Goal: Task Accomplishment & Management: Manage account settings

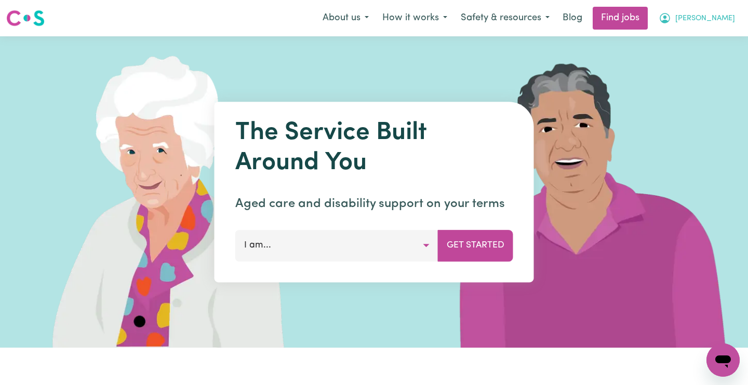
click at [730, 17] on span "[PERSON_NAME]" at bounding box center [705, 18] width 60 height 11
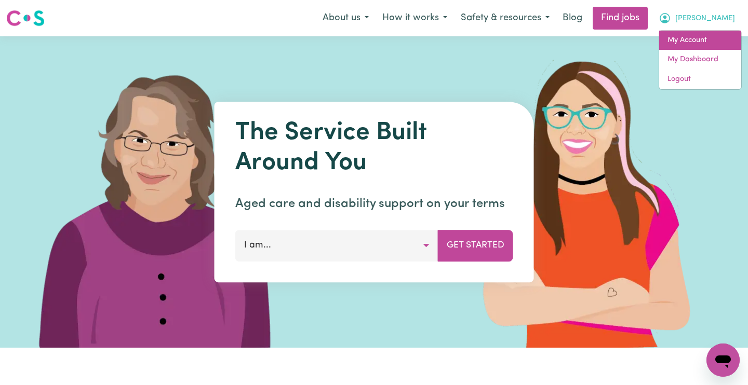
click at [698, 38] on link "My Account" at bounding box center [700, 41] width 82 height 20
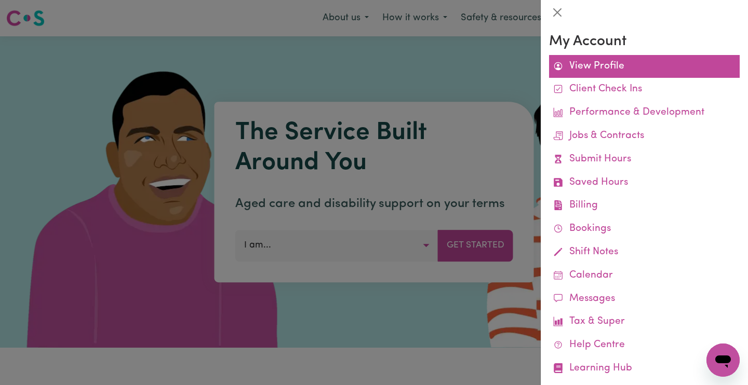
click at [630, 63] on link "View Profile" at bounding box center [644, 66] width 191 height 23
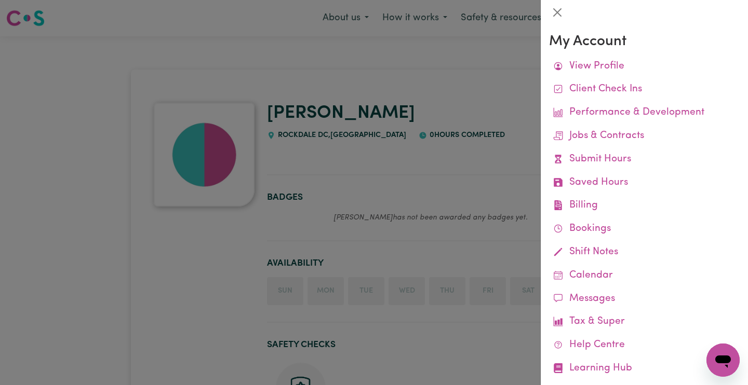
click at [448, 98] on div at bounding box center [374, 192] width 748 height 385
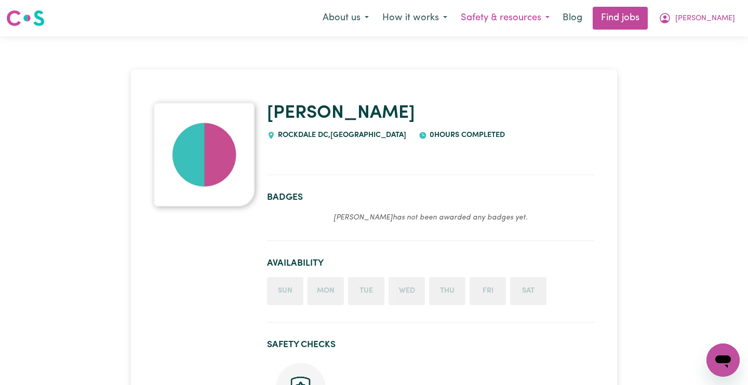
click at [556, 18] on button "Safety & resources" at bounding box center [505, 18] width 102 height 22
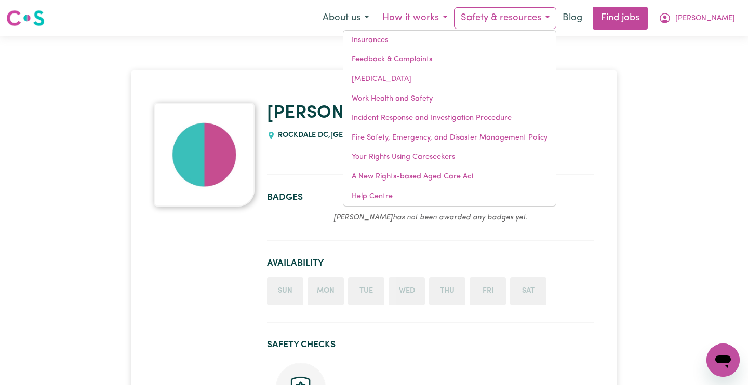
click at [454, 16] on button "How it works" at bounding box center [415, 18] width 78 height 22
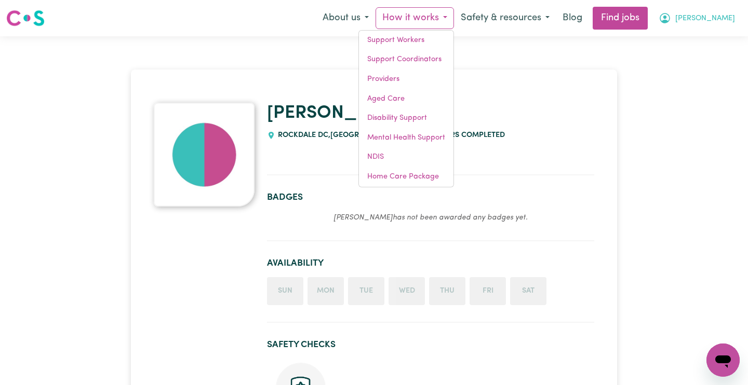
click at [726, 17] on span "[PERSON_NAME]" at bounding box center [705, 18] width 60 height 11
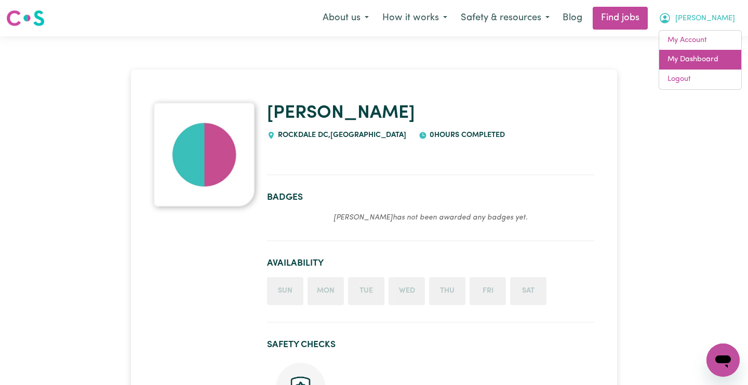
click at [708, 56] on link "My Dashboard" at bounding box center [700, 60] width 82 height 20
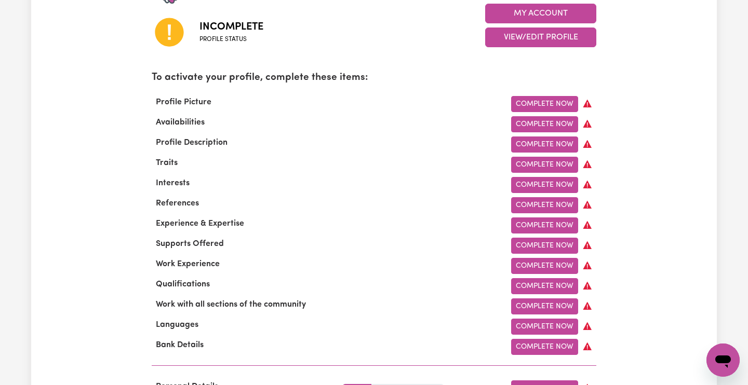
scroll to position [290, 0]
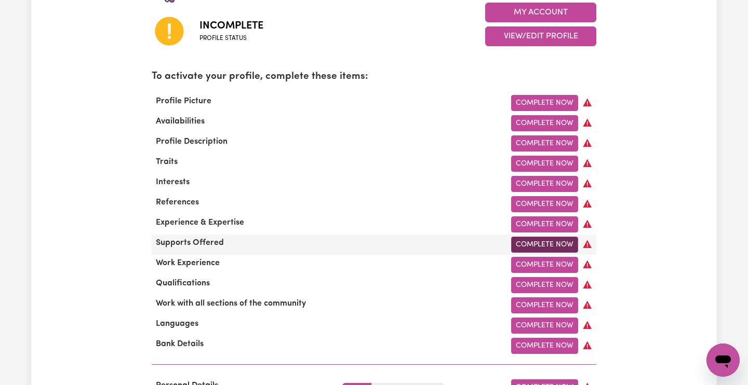
click at [518, 242] on link "Complete Now" at bounding box center [544, 245] width 67 height 16
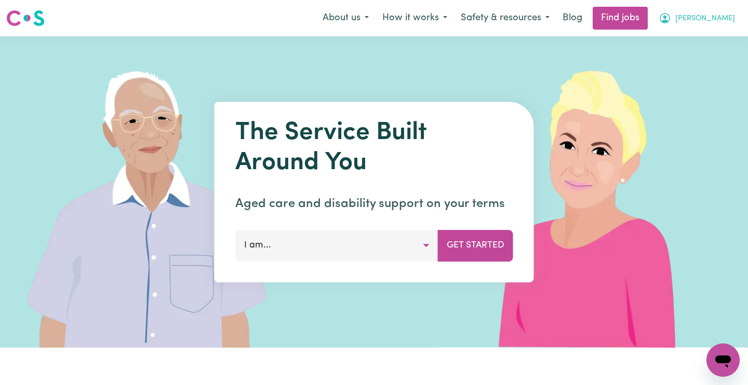
click at [671, 12] on icon "My Account" at bounding box center [665, 18] width 12 height 12
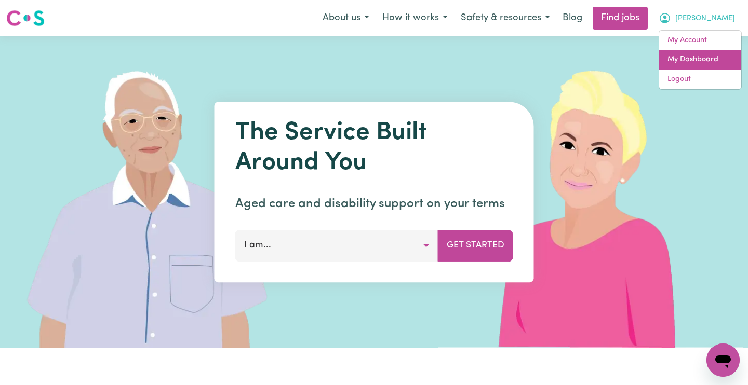
click at [710, 56] on link "My Dashboard" at bounding box center [700, 60] width 82 height 20
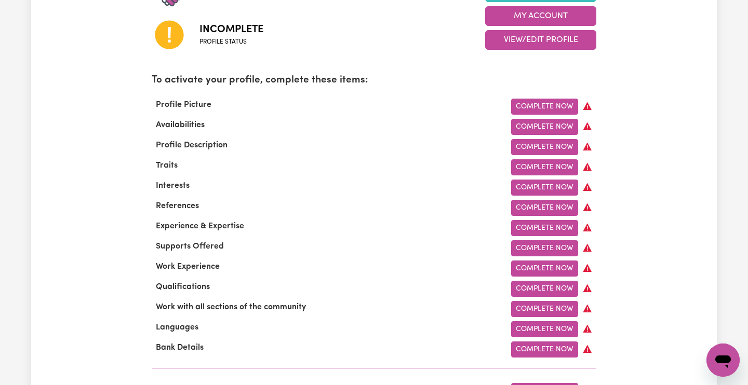
scroll to position [286, 0]
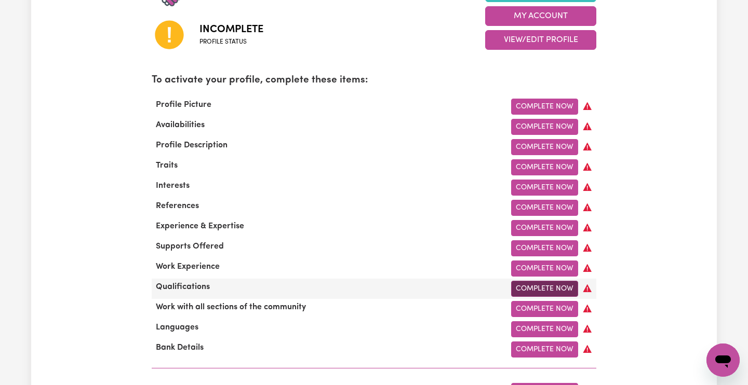
click at [560, 286] on link "Complete Now" at bounding box center [544, 289] width 67 height 16
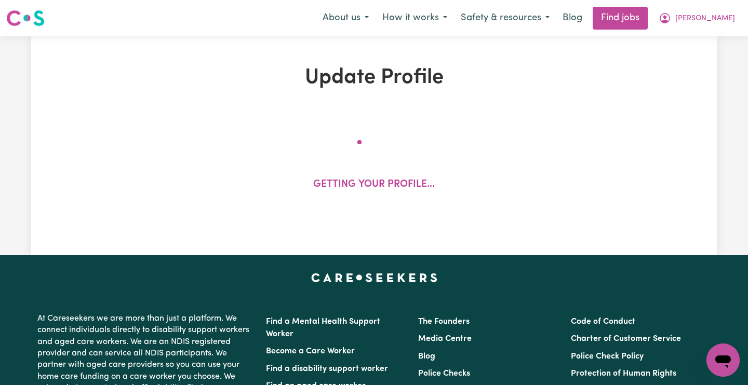
select select "Certificate III (Individual Support)"
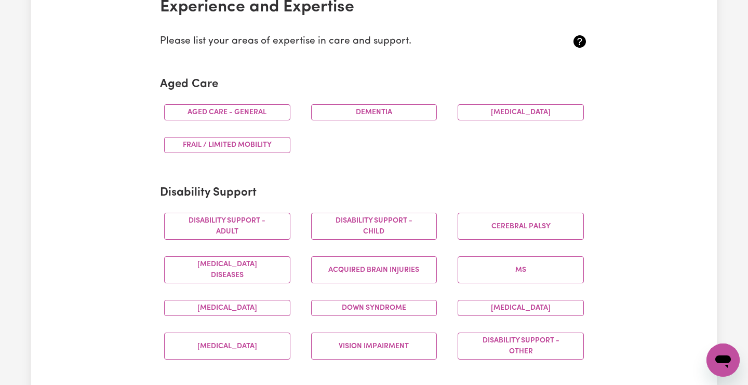
scroll to position [262, 0]
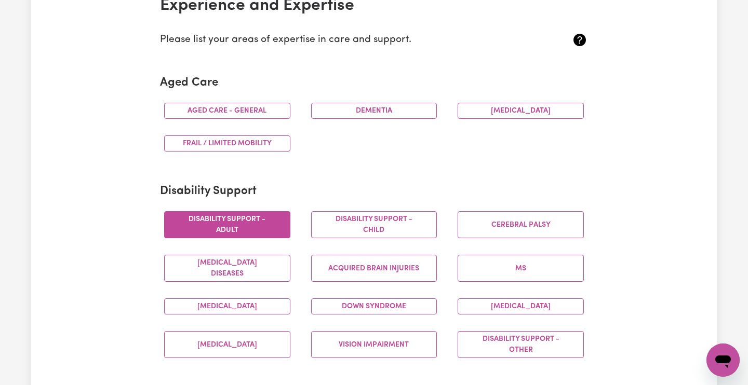
click at [251, 213] on button "Disability support - Adult" at bounding box center [227, 224] width 126 height 27
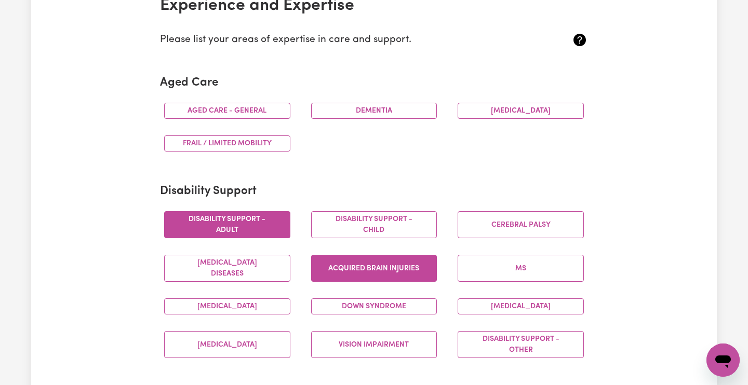
click at [350, 262] on button "Acquired Brain Injuries" at bounding box center [374, 268] width 126 height 27
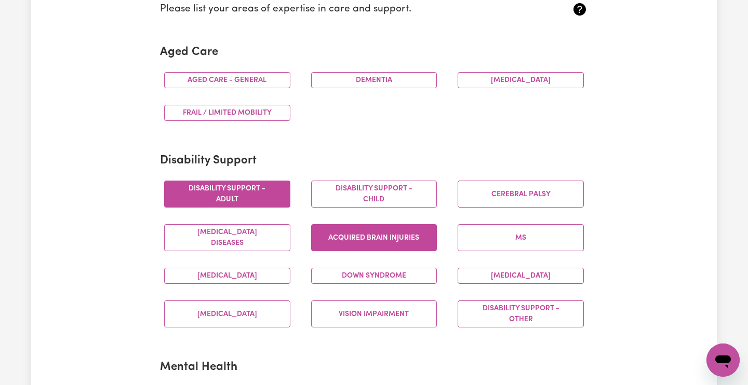
scroll to position [294, 0]
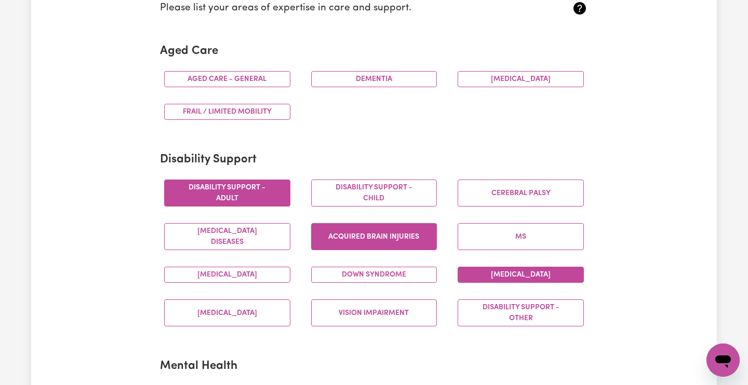
click at [483, 271] on button "[MEDICAL_DATA]" at bounding box center [521, 275] width 126 height 16
click at [385, 267] on button "Down syndrome" at bounding box center [374, 275] width 126 height 16
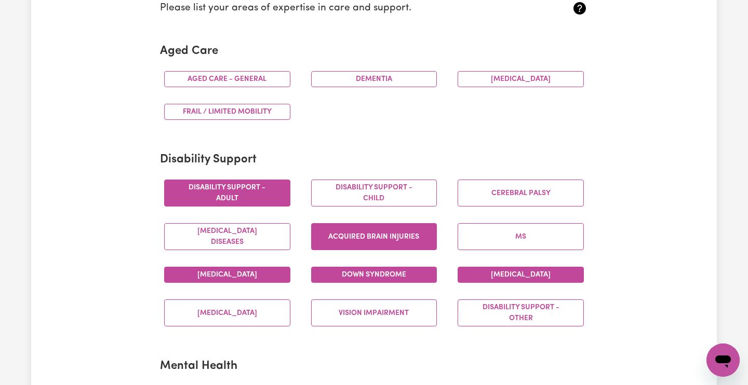
click at [268, 267] on button "[MEDICAL_DATA]" at bounding box center [227, 275] width 126 height 16
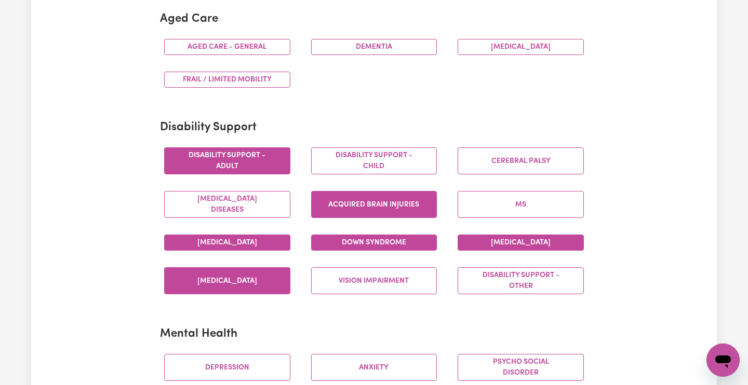
scroll to position [332, 0]
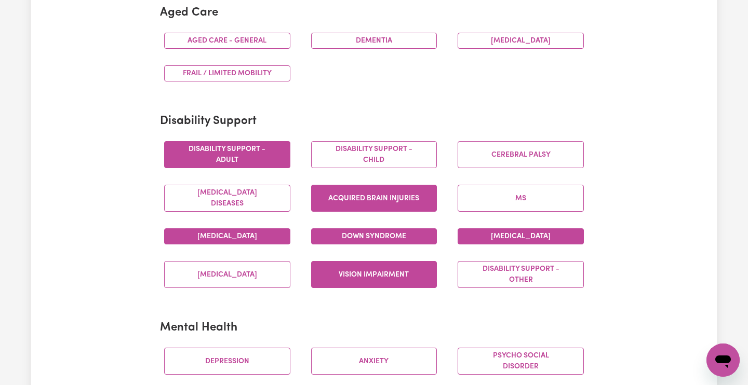
click at [332, 272] on button "Vision impairment" at bounding box center [374, 274] width 126 height 27
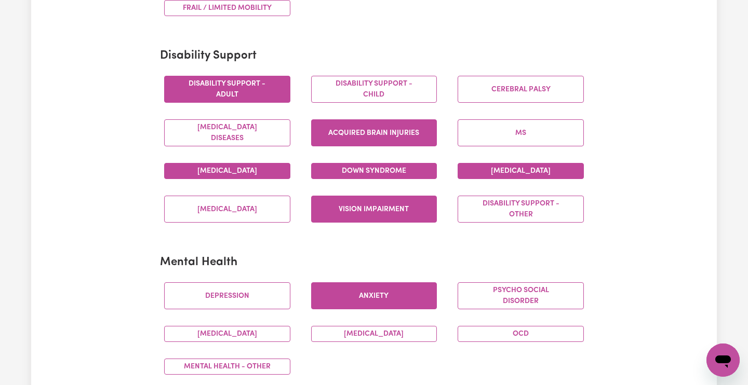
scroll to position [402, 0]
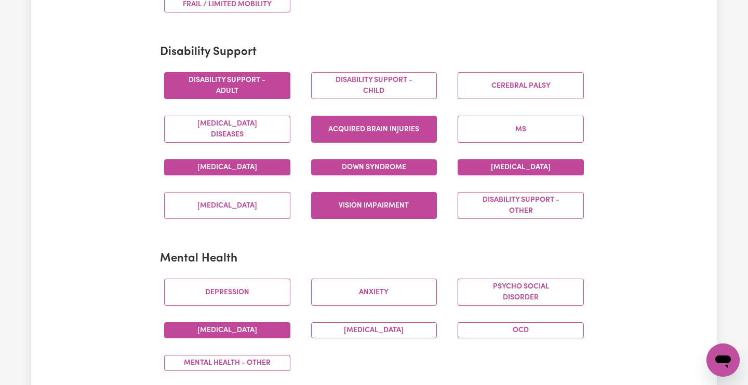
click at [252, 324] on button "[MEDICAL_DATA]" at bounding box center [227, 331] width 126 height 16
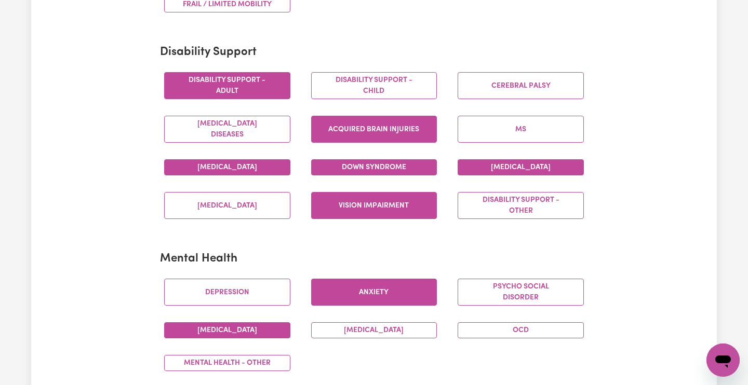
click at [377, 284] on button "Anxiety" at bounding box center [374, 292] width 126 height 27
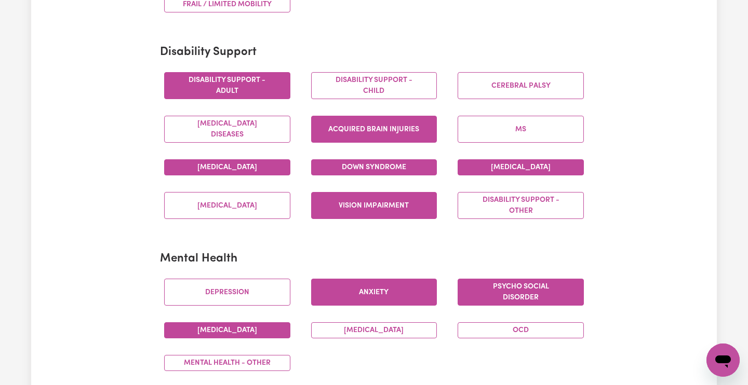
click at [480, 284] on button "Psycho social disorder" at bounding box center [521, 292] width 126 height 27
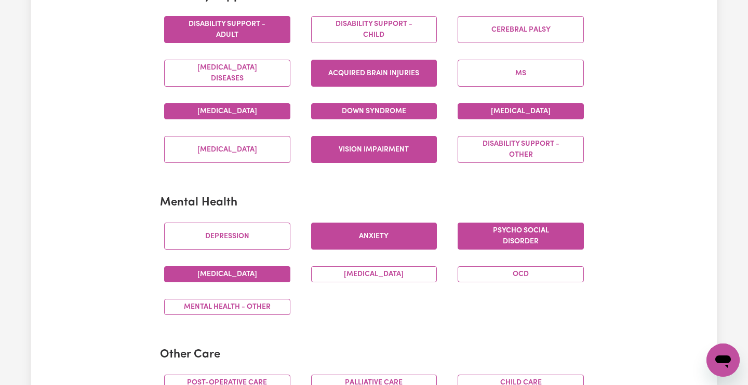
scroll to position [458, 0]
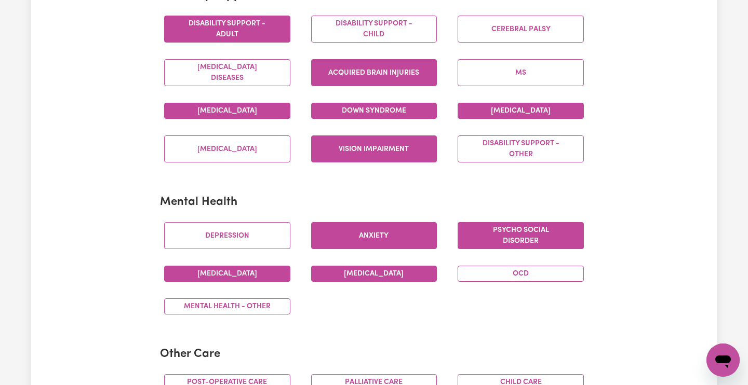
click at [411, 266] on button "[MEDICAL_DATA]" at bounding box center [374, 274] width 126 height 16
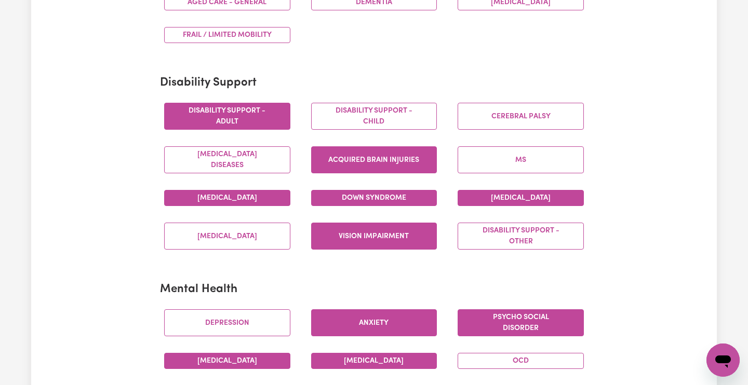
scroll to position [369, 0]
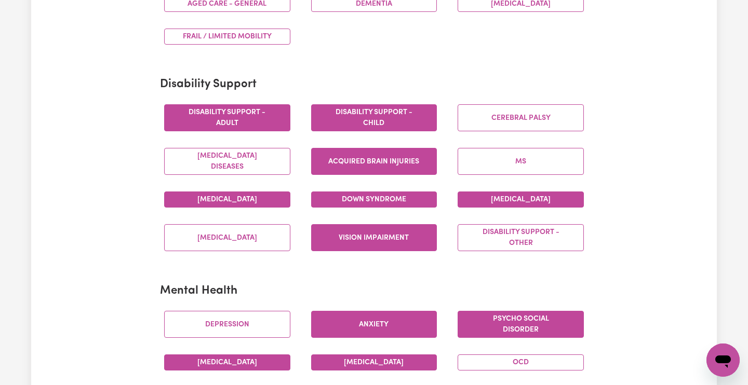
click at [359, 119] on button "Disability support - Child" at bounding box center [374, 117] width 126 height 27
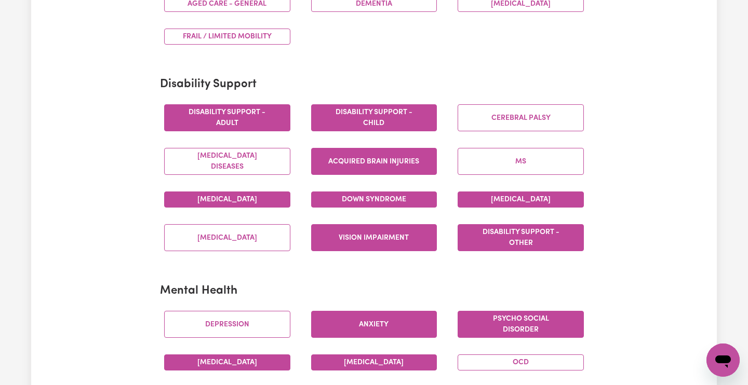
click at [482, 234] on button "Disability support - Other" at bounding box center [521, 237] width 126 height 27
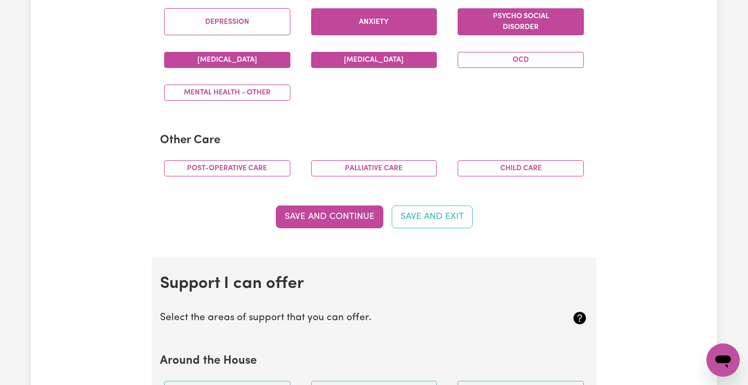
scroll to position [688, 0]
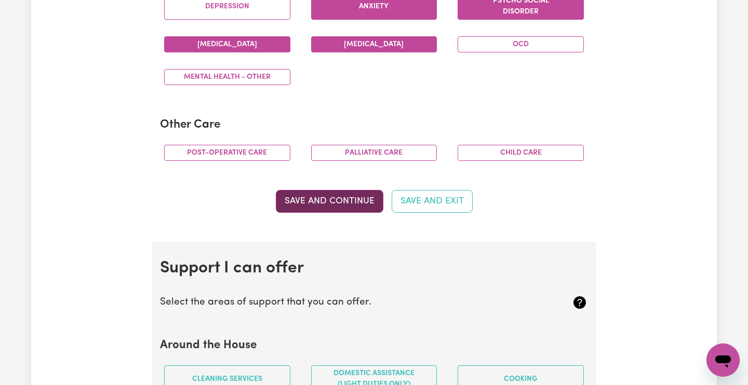
click at [369, 197] on button "Save and Continue" at bounding box center [330, 201] width 108 height 23
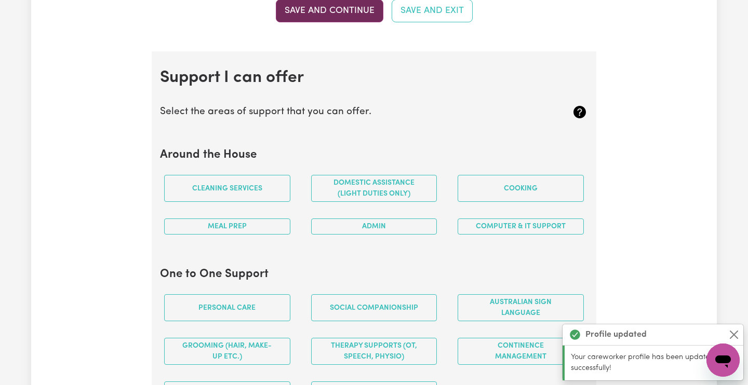
scroll to position [918, 0]
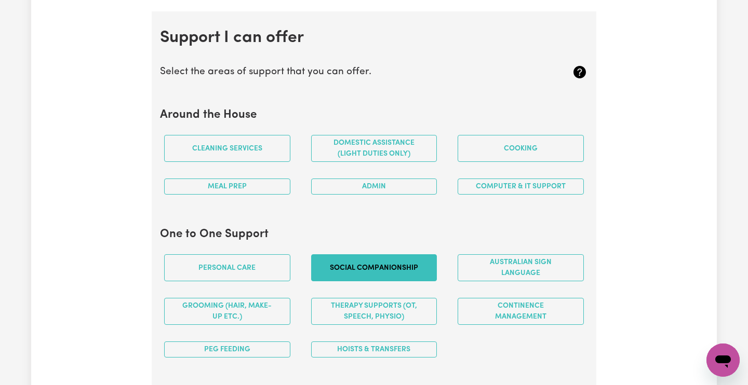
click at [400, 260] on button "Social companionship" at bounding box center [374, 268] width 126 height 27
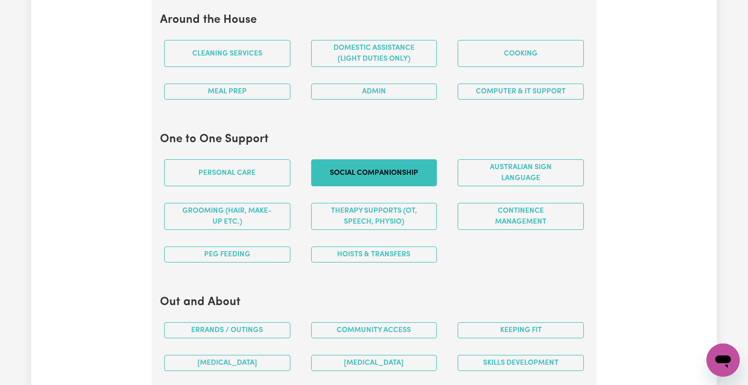
scroll to position [1014, 0]
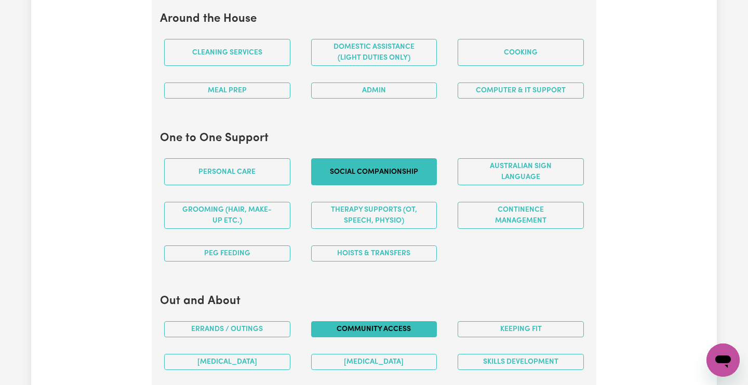
click at [412, 322] on button "Community access" at bounding box center [374, 330] width 126 height 16
click at [484, 322] on button "Keeping fit" at bounding box center [521, 330] width 126 height 16
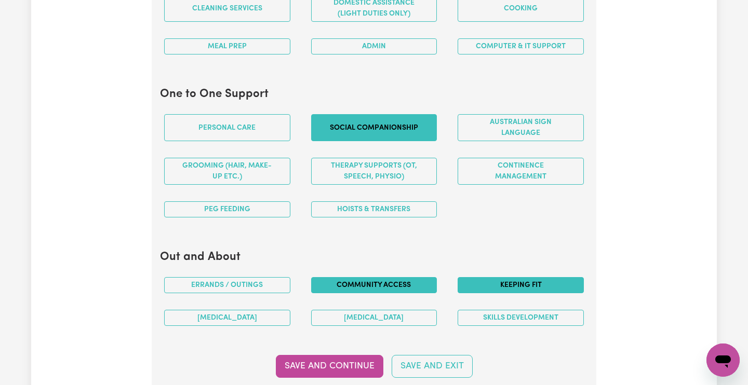
scroll to position [1061, 0]
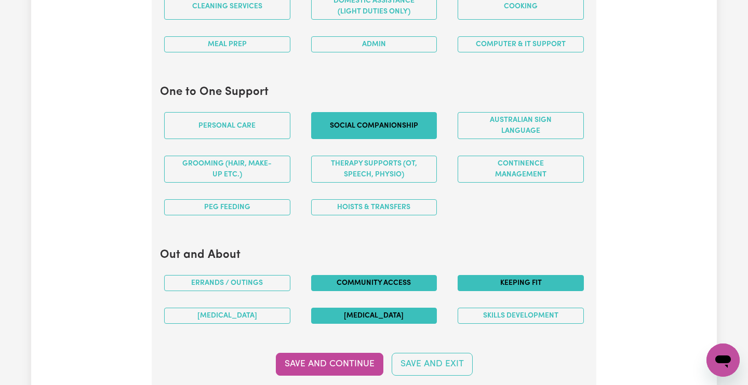
click at [411, 308] on button "[MEDICAL_DATA]" at bounding box center [374, 316] width 126 height 16
click at [270, 311] on button "[MEDICAL_DATA]" at bounding box center [227, 316] width 126 height 16
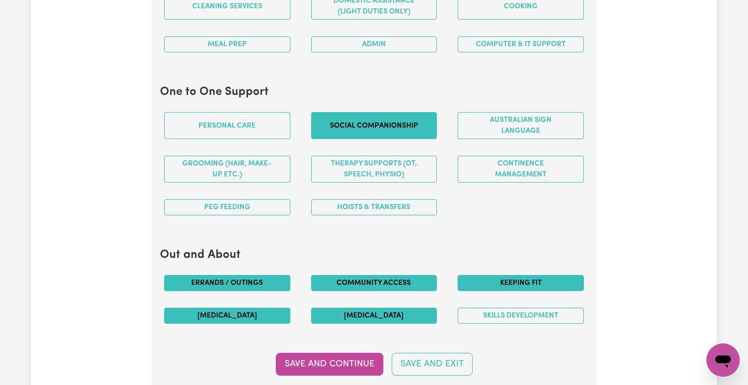
click at [249, 275] on button "Errands / Outings" at bounding box center [227, 283] width 126 height 16
click at [487, 308] on button "Skills Development" at bounding box center [521, 316] width 126 height 16
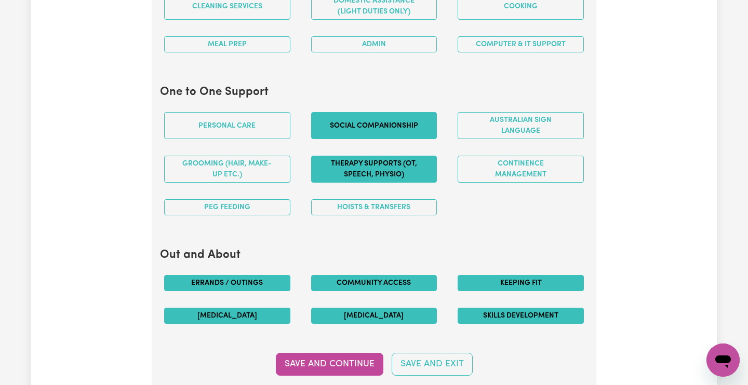
click at [403, 161] on button "Therapy Supports (OT, speech, physio)" at bounding box center [374, 169] width 126 height 27
click at [326, 355] on button "Save and Continue" at bounding box center [330, 364] width 108 height 23
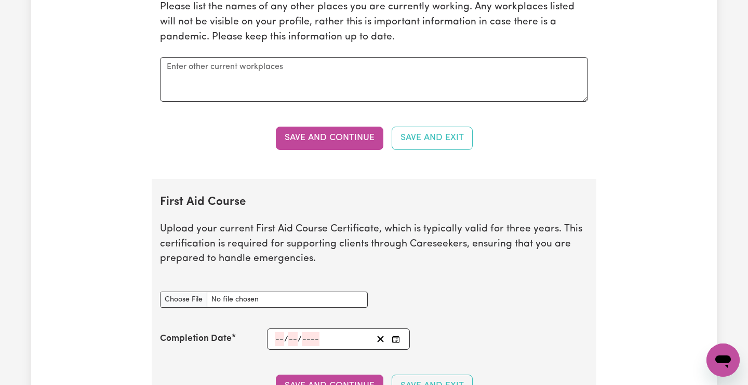
scroll to position [1631, 0]
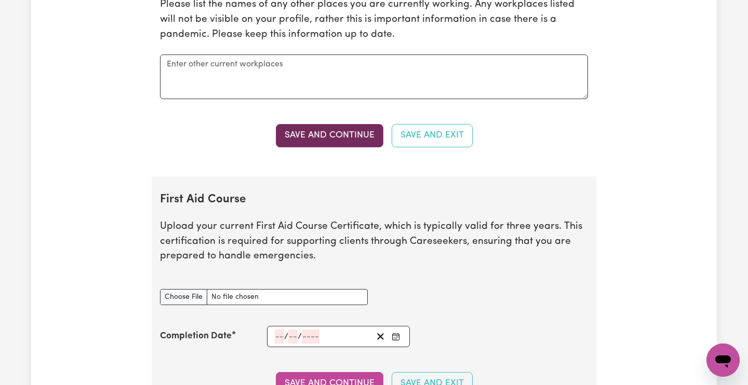
click at [301, 126] on button "Save and Continue" at bounding box center [330, 135] width 108 height 23
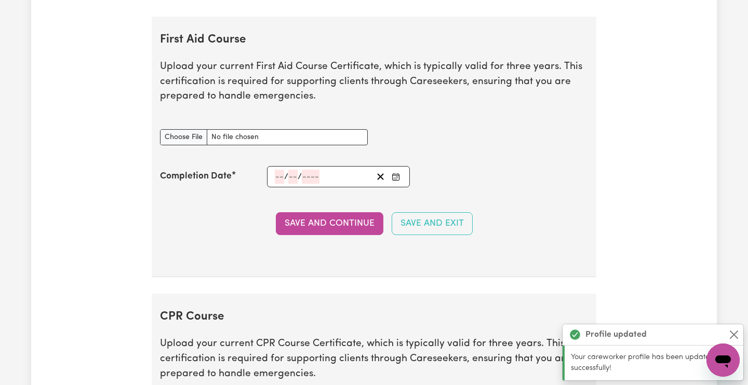
scroll to position [1799, 0]
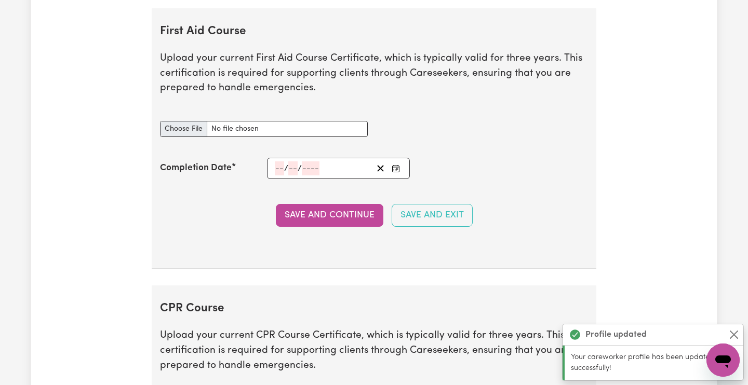
click at [185, 121] on input "First Aid Course document" at bounding box center [264, 129] width 208 height 16
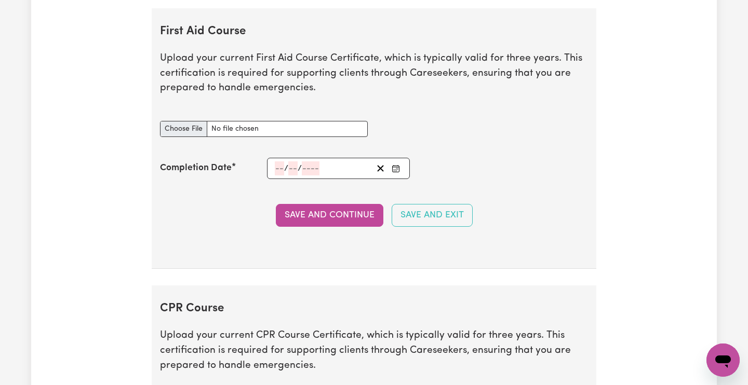
type input "C:\fakepath\[PERSON_NAME] First Aid Certificate CPR [DATE].pdf"
click at [250, 121] on input "First Aid Course document" at bounding box center [264, 129] width 208 height 16
click at [183, 121] on input "First Aid Course document" at bounding box center [264, 129] width 208 height 16
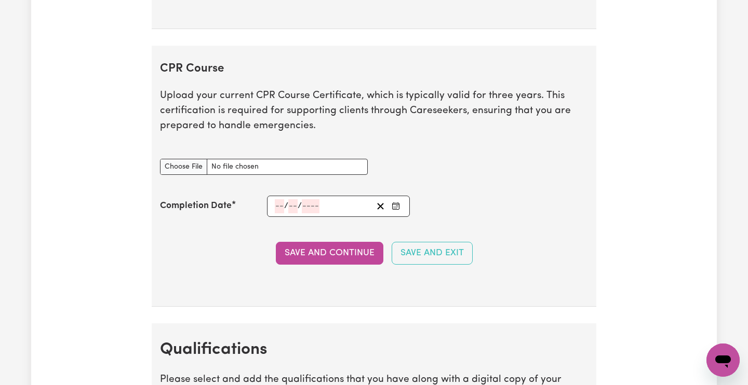
scroll to position [2043, 0]
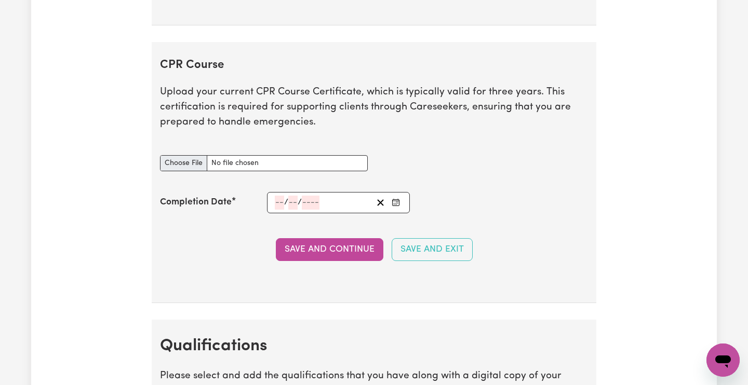
click at [195, 155] on input "CPR Course document" at bounding box center [264, 163] width 208 height 16
type input "C:\fakepath\[PERSON_NAME] CPR First Aid Certificate CPR [DATE].pdf"
click at [282, 196] on input "number" at bounding box center [279, 203] width 9 height 14
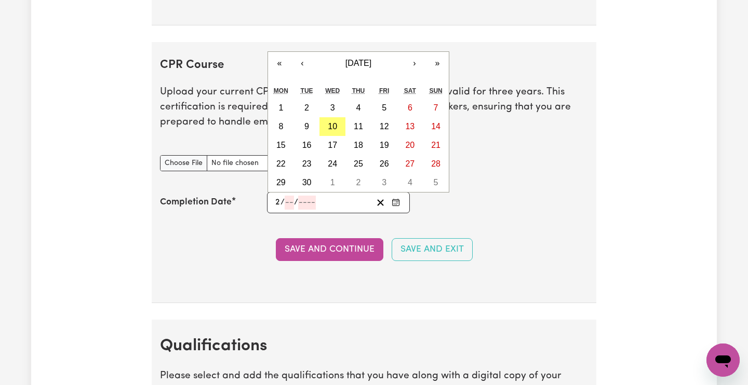
type input "23"
type input "10"
type input "202"
type input "[DATE]"
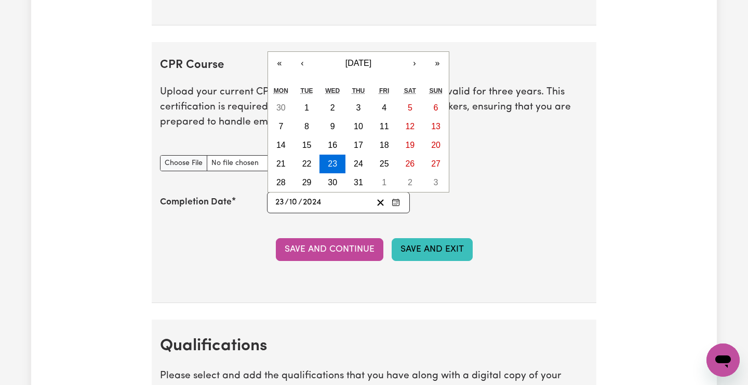
type input "2024"
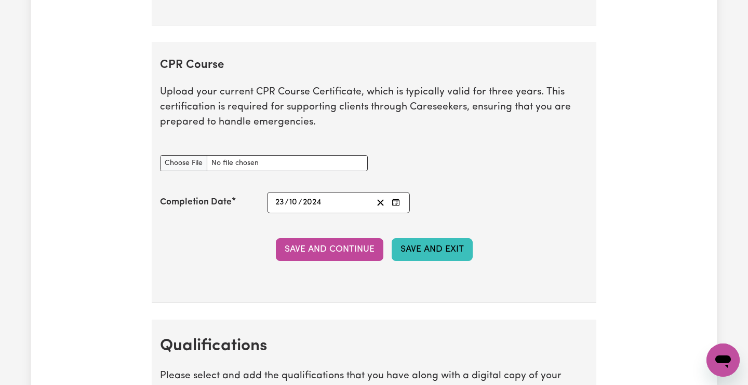
click at [411, 238] on button "Save and Exit" at bounding box center [432, 249] width 81 height 23
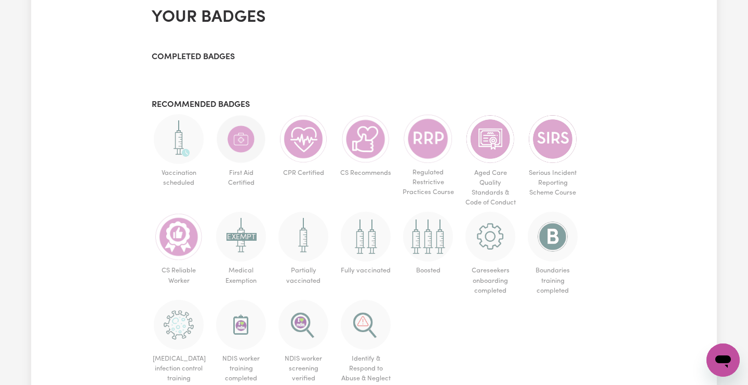
scroll to position [691, 0]
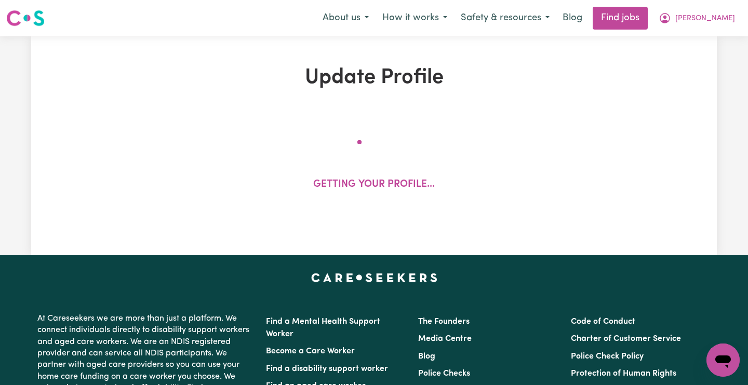
select select "Certificate III (Individual Support)"
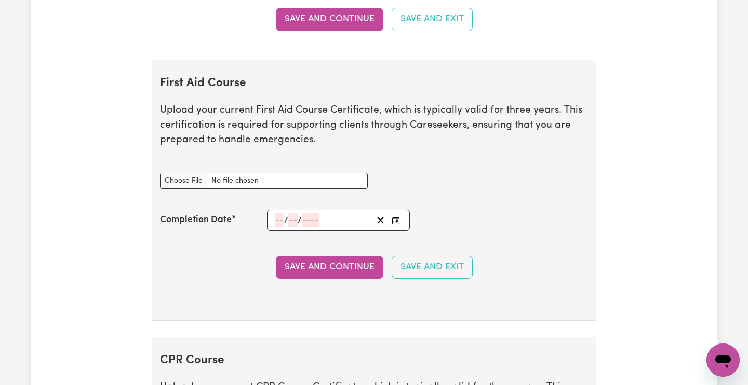
scroll to position [1746, 0]
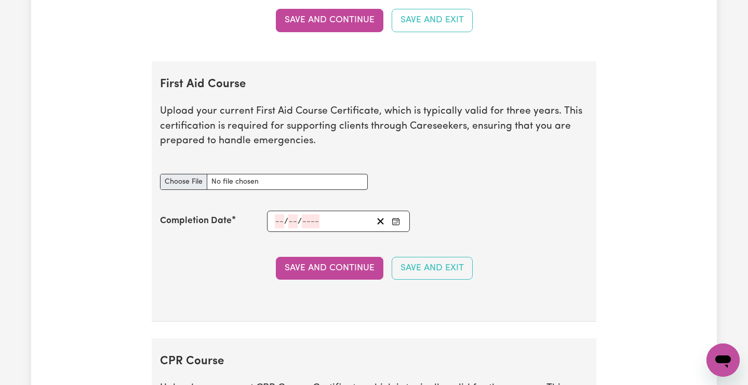
click at [193, 174] on input "First Aid Course document" at bounding box center [264, 182] width 208 height 16
type input "C:\fakepath\[PERSON_NAME] First Aid Training Cert.pdf"
click at [277, 215] on input "number" at bounding box center [279, 222] width 9 height 14
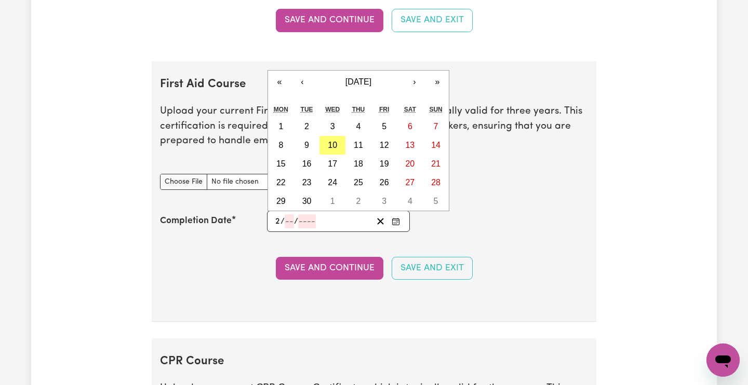
type input "23"
type input "10"
type input "202"
type input "[DATE]"
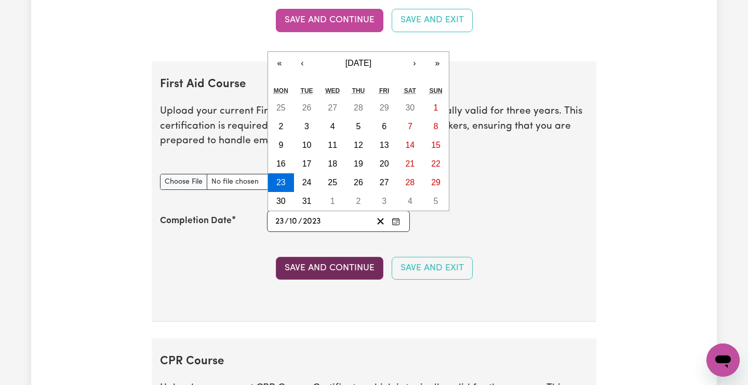
type input "2023"
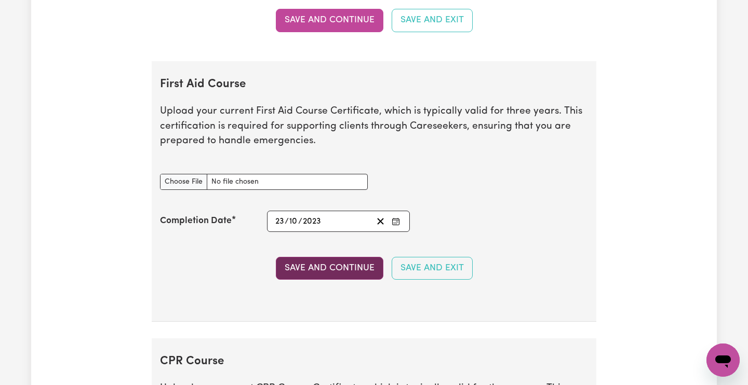
click at [349, 261] on button "Save and Continue" at bounding box center [330, 268] width 108 height 23
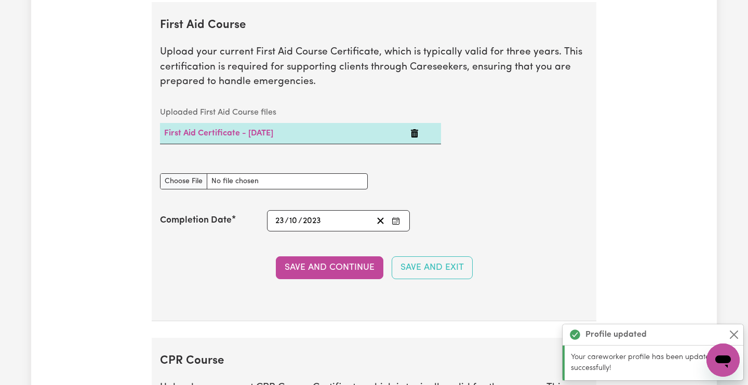
scroll to position [1801, 0]
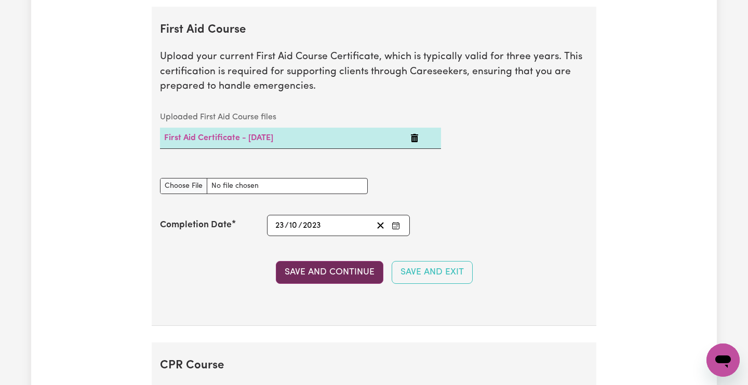
click at [353, 264] on button "Save and Continue" at bounding box center [330, 272] width 108 height 23
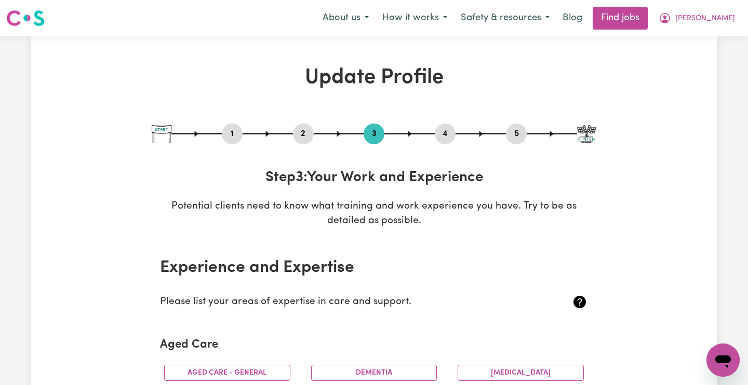
scroll to position [0, 0]
click at [720, 20] on button "[PERSON_NAME]" at bounding box center [697, 18] width 90 height 22
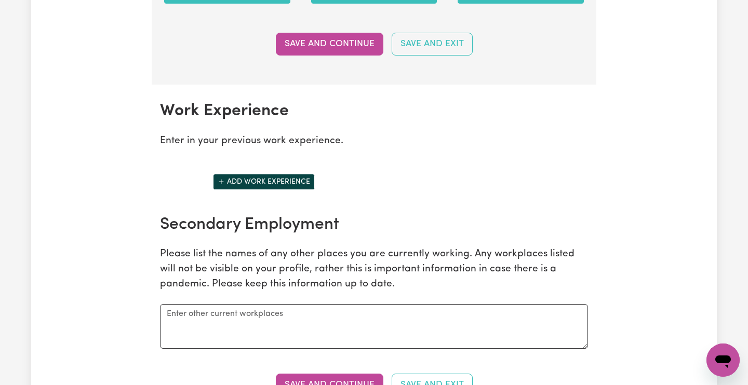
scroll to position [1307, 0]
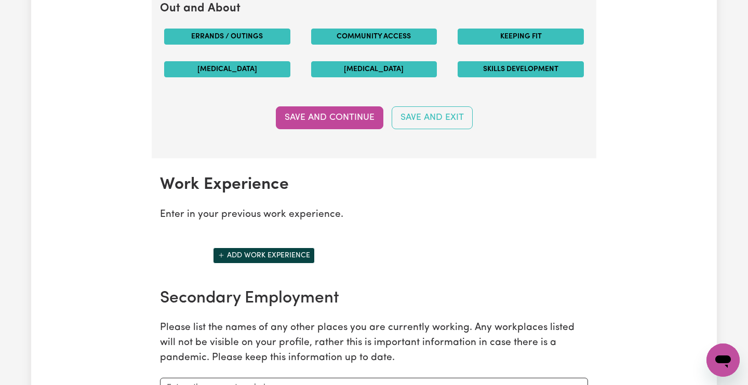
click at [297, 249] on button "Add work experience" at bounding box center [264, 256] width 102 height 16
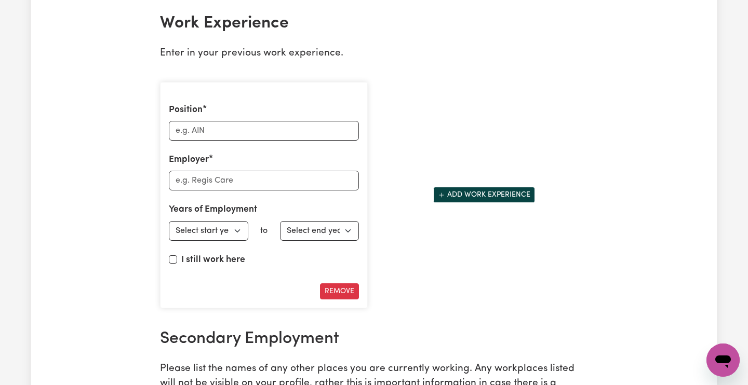
scroll to position [1447, 0]
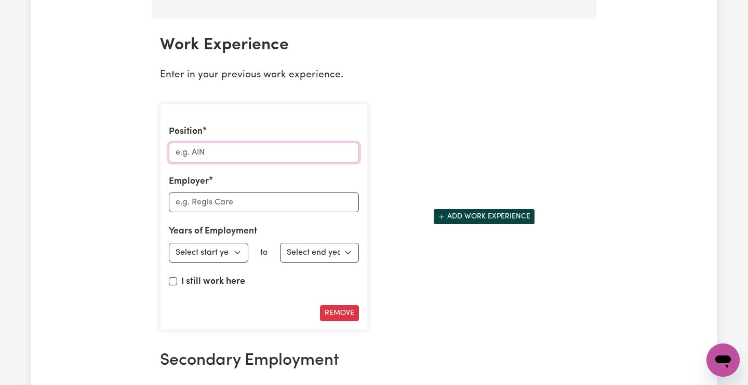
click at [221, 144] on input "Position" at bounding box center [264, 153] width 190 height 20
type input "F"
type input "Senior Support Worker"
click at [211, 196] on input "Employer" at bounding box center [264, 203] width 190 height 20
type input "Fighting Chance Australia"
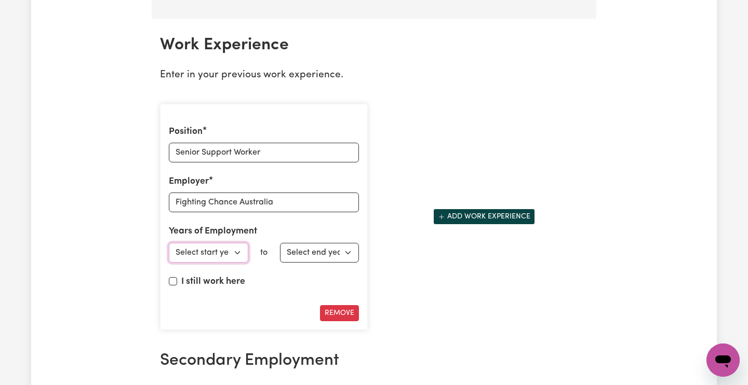
select select "2023"
select select "2025"
click at [171, 277] on input "I still work here" at bounding box center [173, 281] width 8 height 8
checkbox input "true"
click at [469, 209] on button "Add work experience" at bounding box center [484, 217] width 102 height 16
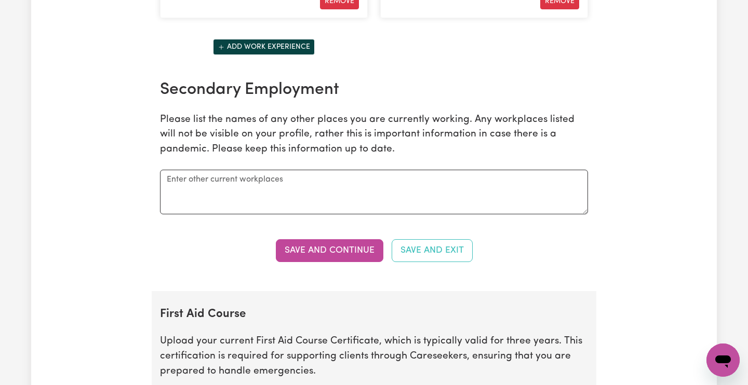
scroll to position [1761, 0]
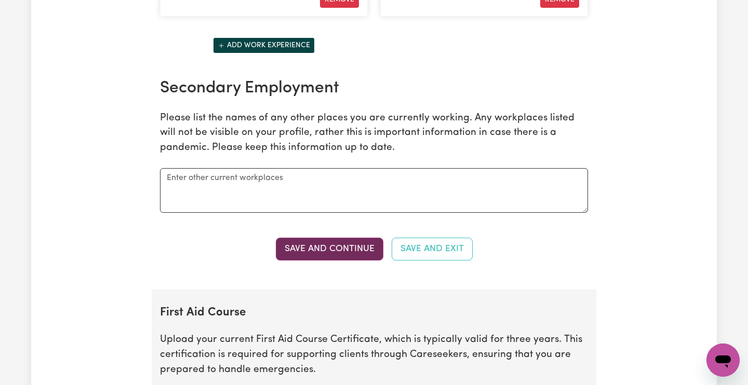
click at [345, 238] on button "Save and Continue" at bounding box center [330, 249] width 108 height 23
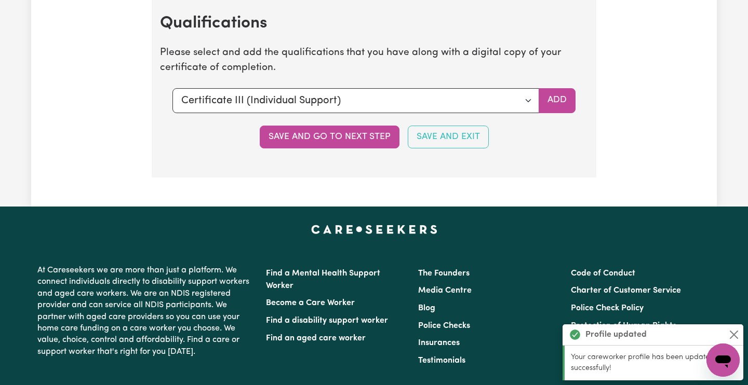
scroll to position [2677, 0]
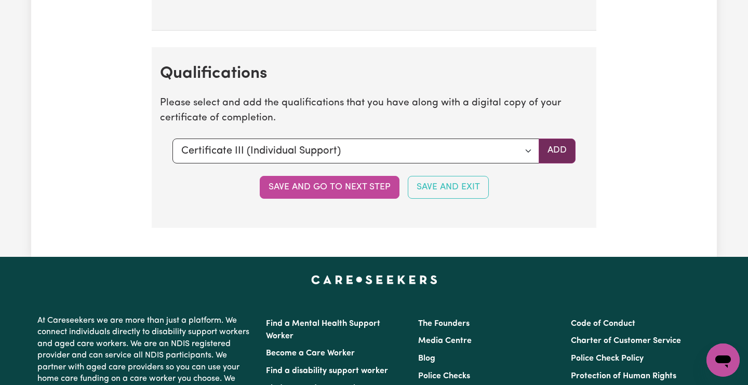
click at [550, 139] on button "Add" at bounding box center [557, 151] width 37 height 25
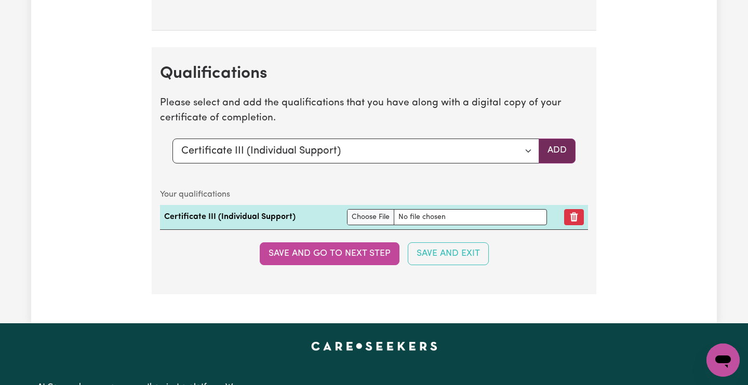
click at [550, 139] on button "Add" at bounding box center [557, 151] width 37 height 25
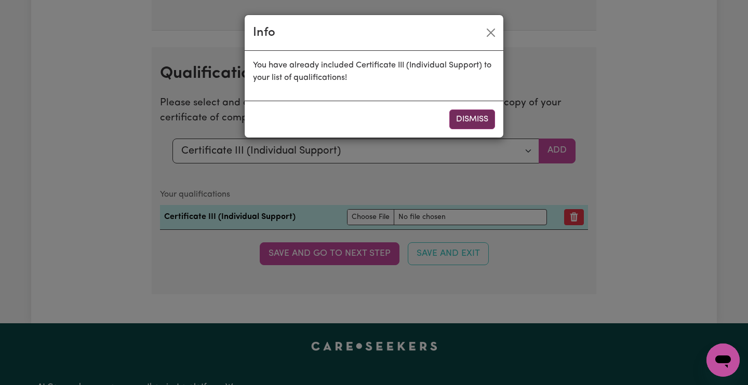
click at [477, 122] on button "Dismiss" at bounding box center [472, 120] width 46 height 20
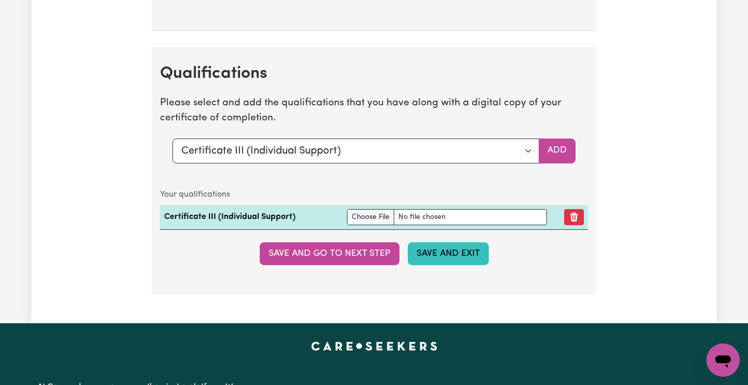
click at [457, 244] on button "Save and Exit" at bounding box center [448, 254] width 81 height 23
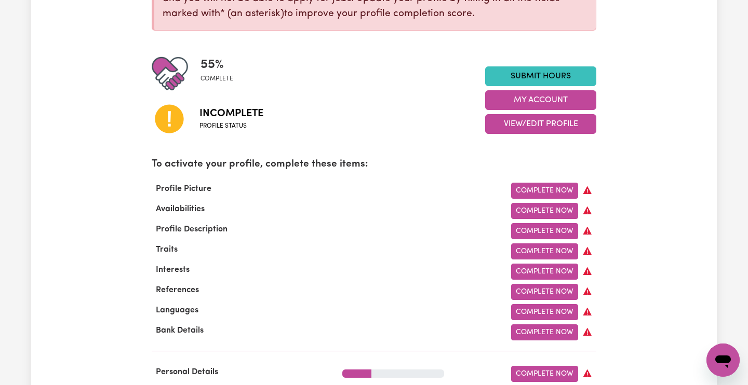
scroll to position [202, 0]
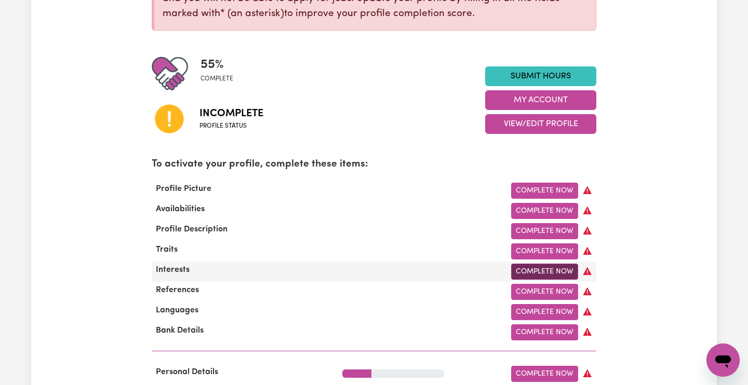
click at [527, 270] on link "Complete Now" at bounding box center [544, 272] width 67 height 16
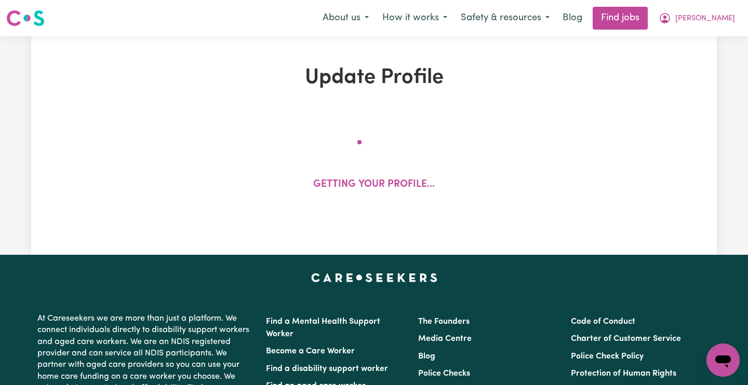
select select "[DEMOGRAPHIC_DATA] Citizen"
select select "Studying a healthcare related degree or qualification"
select select "60"
select select "80"
select select "95"
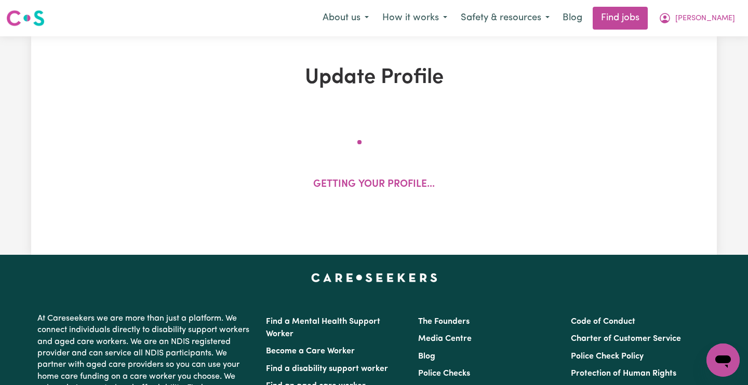
select select "110"
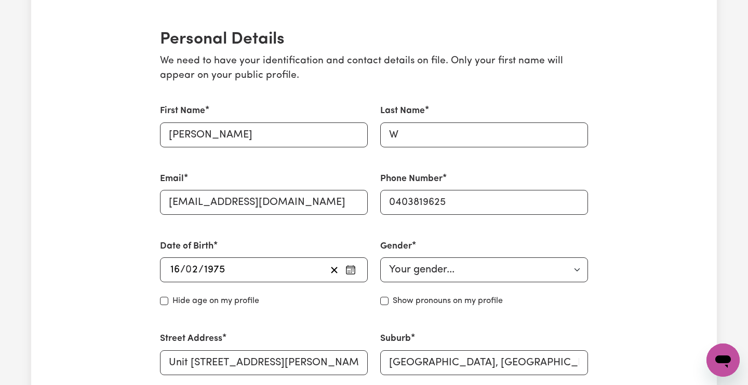
scroll to position [230, 0]
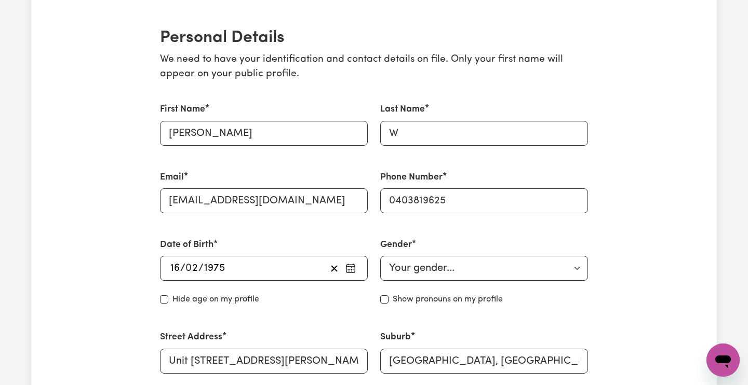
click at [164, 298] on input "Hide age" at bounding box center [164, 300] width 8 height 8
checkbox input "true"
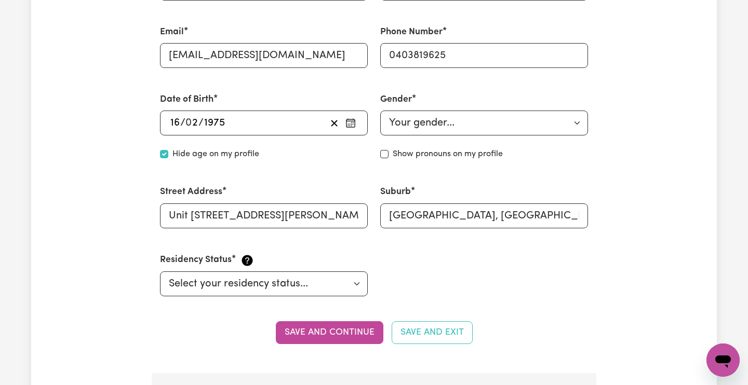
scroll to position [374, 0]
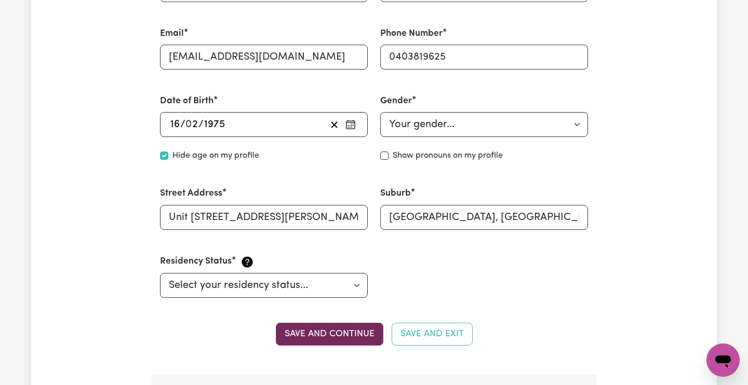
click at [312, 329] on button "Save and continue" at bounding box center [330, 334] width 108 height 23
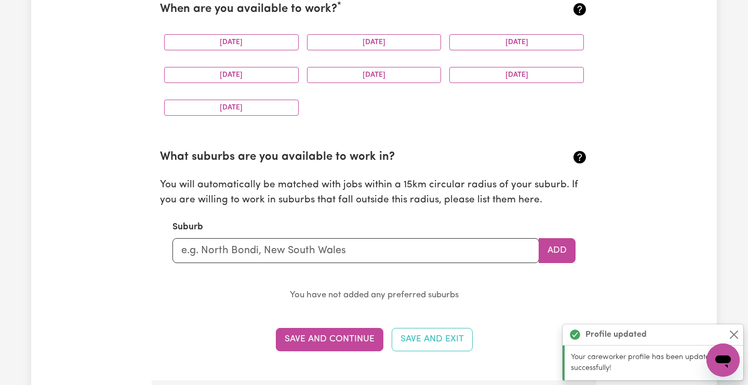
scroll to position [1030, 0]
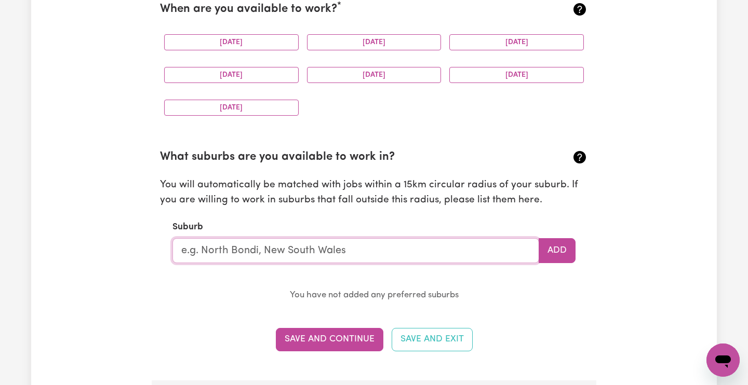
click at [268, 246] on input "text" at bounding box center [355, 250] width 367 height 25
type input "Rockd"
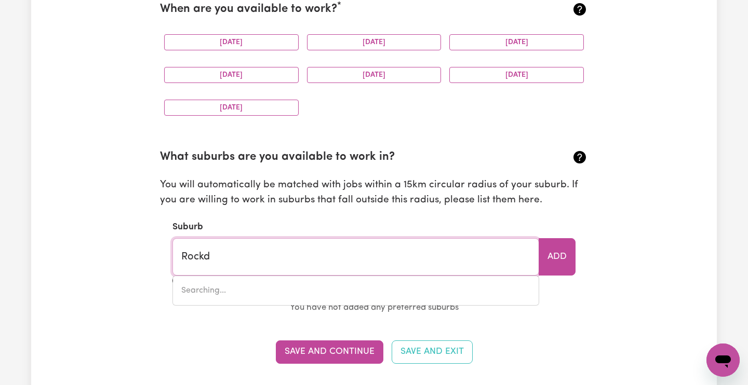
type input "RockdALE, [GEOGRAPHIC_DATA], 2216"
type input "Rockda"
type input "RockdaLE, [GEOGRAPHIC_DATA], 2216"
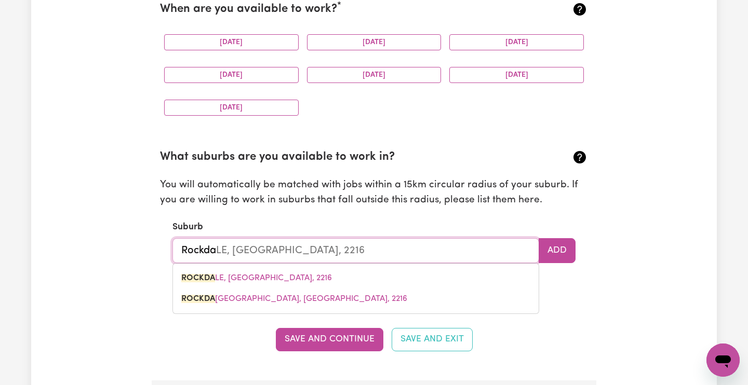
type input "Rockdae"
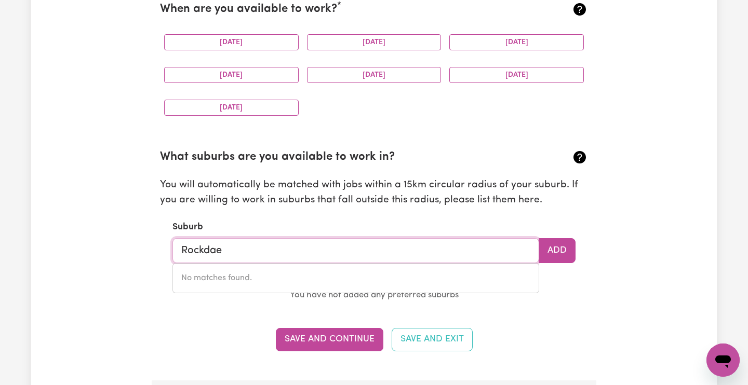
type input "Rockda"
type input "RockdaLE, [GEOGRAPHIC_DATA], 2216"
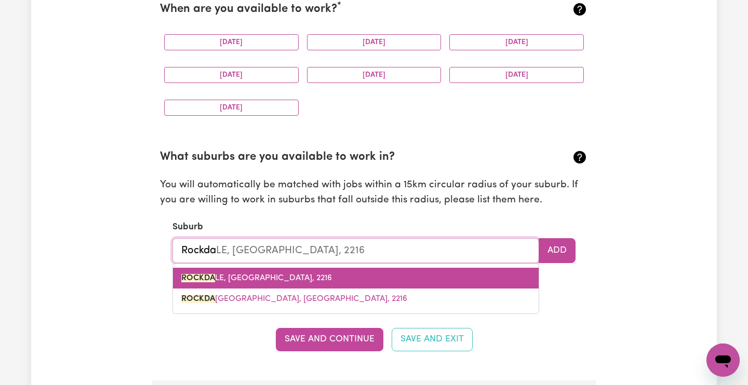
click at [280, 274] on span "ROCKDA LE, [GEOGRAPHIC_DATA], 2216" at bounding box center [256, 278] width 151 height 8
type input "[GEOGRAPHIC_DATA], [GEOGRAPHIC_DATA], 2216"
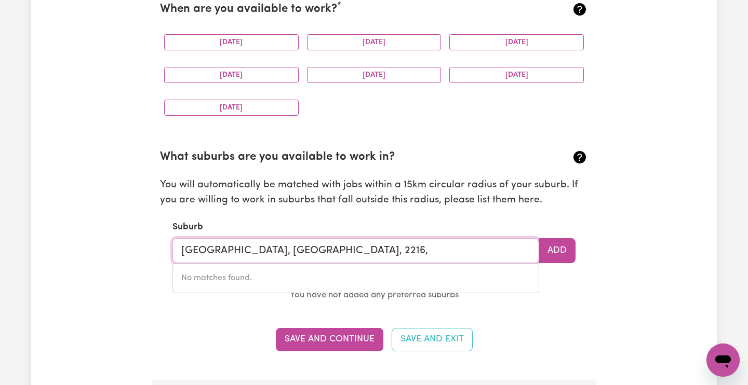
type input "[GEOGRAPHIC_DATA], [GEOGRAPHIC_DATA], 2216"
click at [570, 245] on button "Add" at bounding box center [557, 250] width 37 height 25
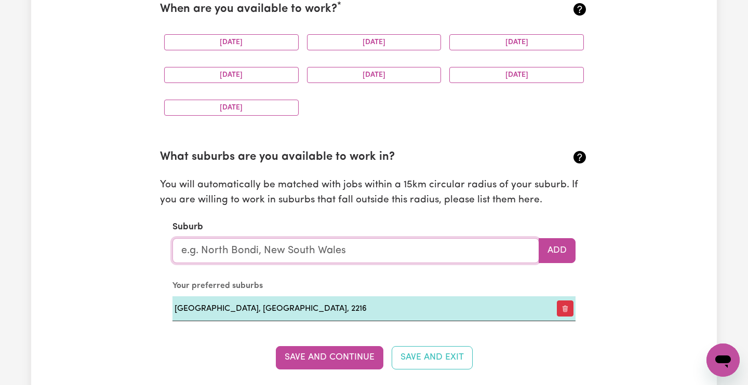
click at [339, 250] on input "text" at bounding box center [355, 250] width 367 height 25
type input "Bondo"
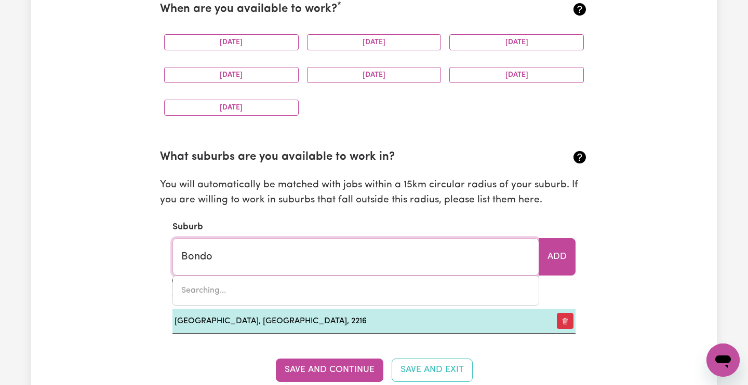
type input "BondoOLA, [GEOGRAPHIC_DATA], 4703"
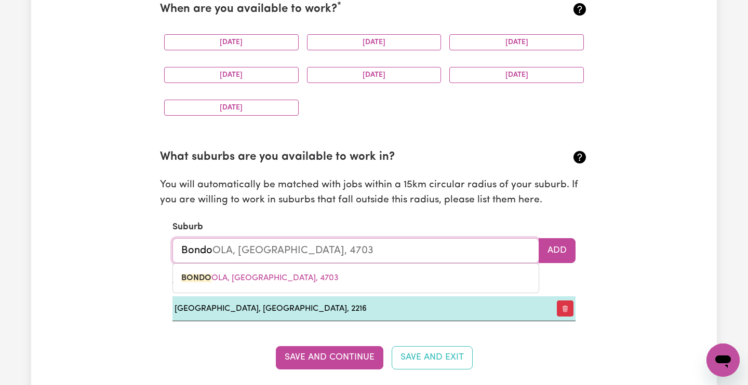
type input "Bond"
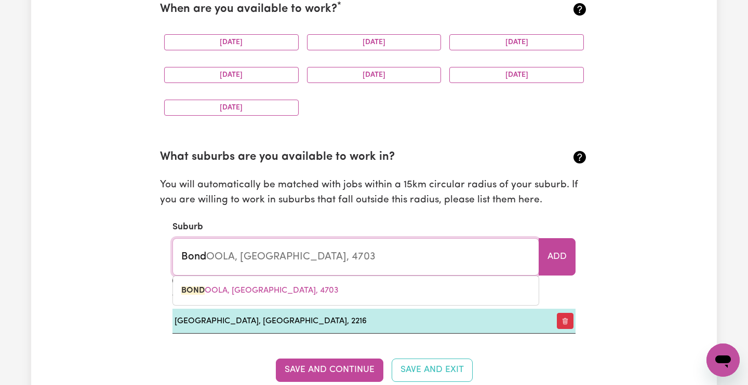
type input "[GEOGRAPHIC_DATA]"
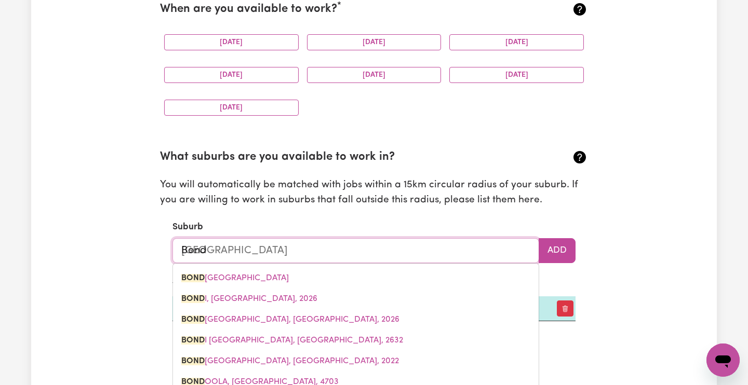
type input "Bondi"
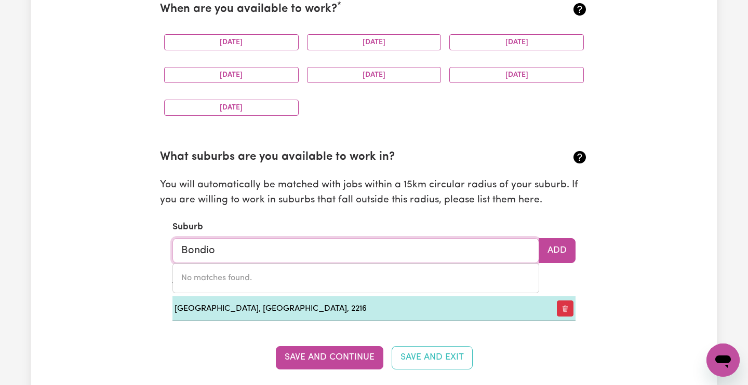
type input "Bondi"
type input "Bondi, [GEOGRAPHIC_DATA], 2026"
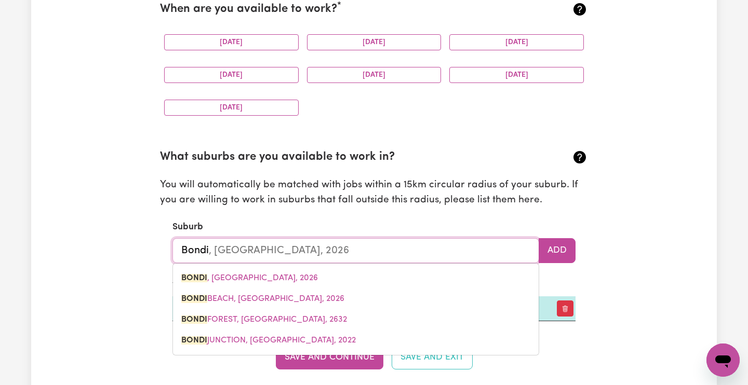
type input "Bondi"
type input "[GEOGRAPHIC_DATA], [GEOGRAPHIC_DATA], 2026"
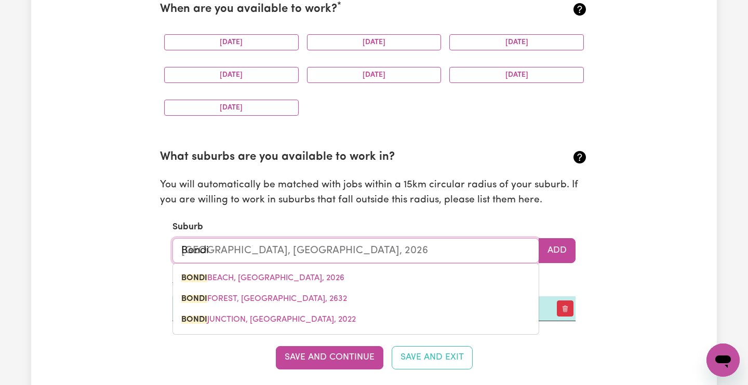
type input "Bondi N"
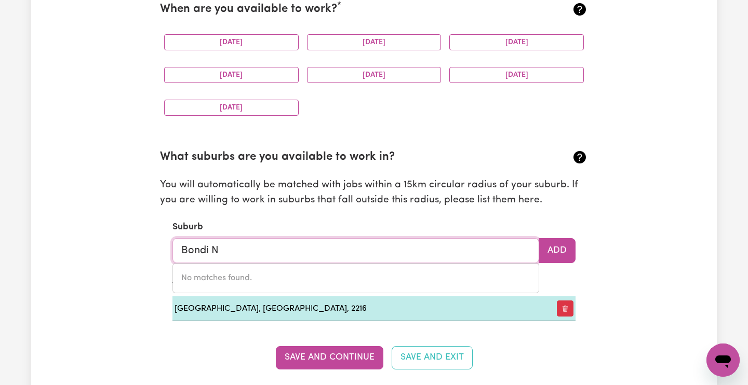
type input "Bondi"
type input "[GEOGRAPHIC_DATA], [GEOGRAPHIC_DATA], 2026"
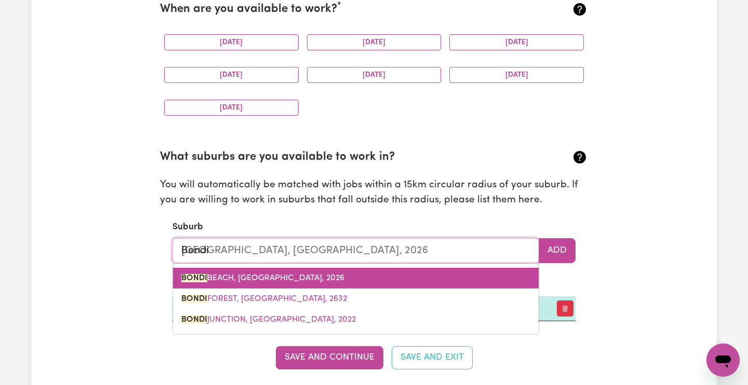
click at [349, 272] on link "[GEOGRAPHIC_DATA], [GEOGRAPHIC_DATA], 2026" at bounding box center [356, 278] width 366 height 21
type input "[GEOGRAPHIC_DATA], [GEOGRAPHIC_DATA], 2026"
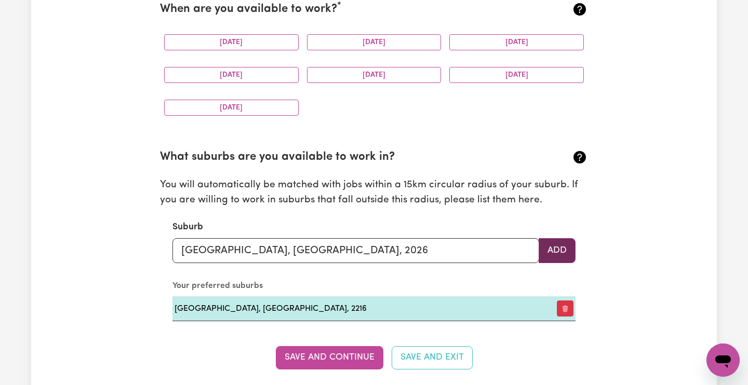
click at [568, 244] on button "Add" at bounding box center [557, 250] width 37 height 25
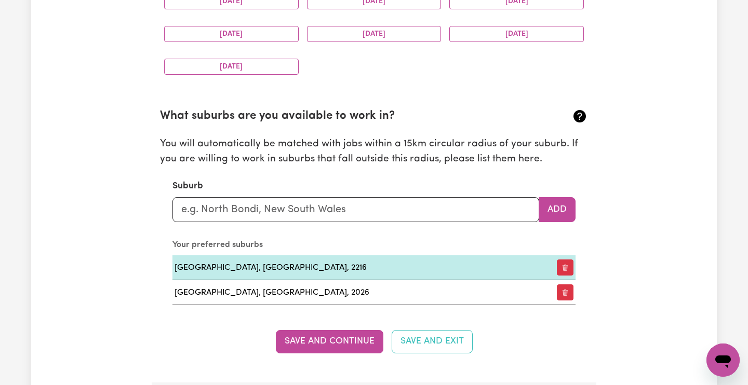
scroll to position [1072, 0]
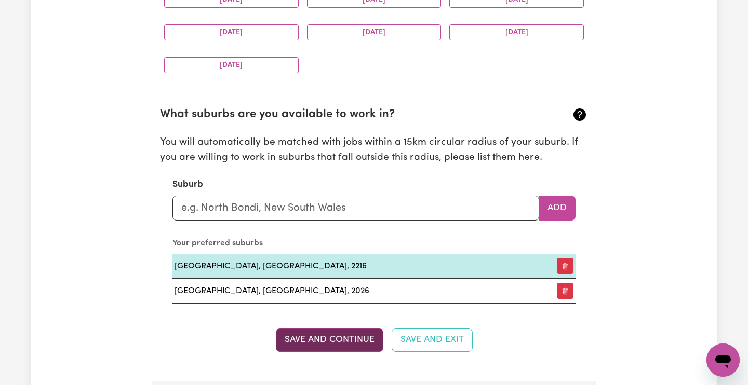
click at [321, 342] on button "Save and Continue" at bounding box center [330, 340] width 108 height 23
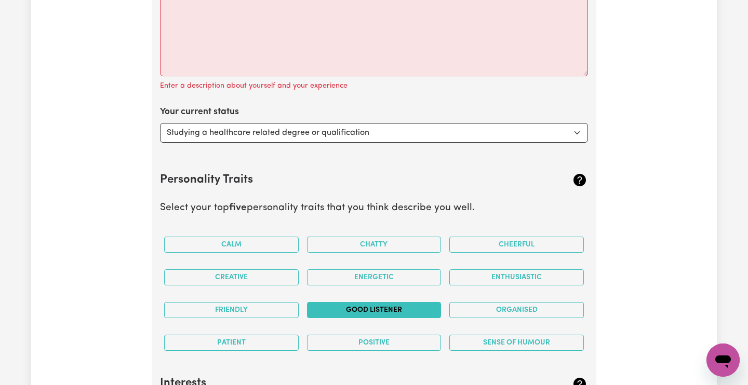
scroll to position [1550, 0]
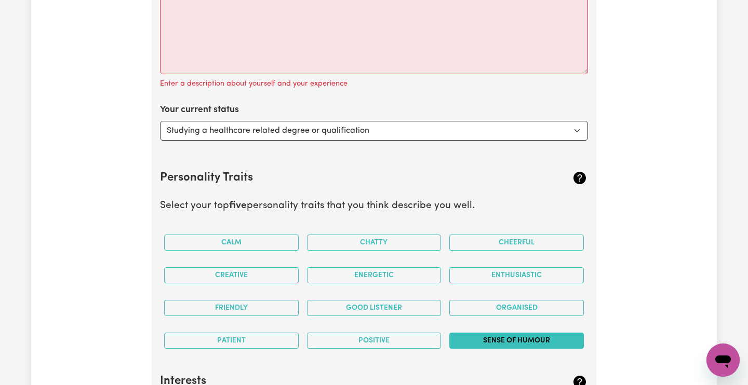
click at [502, 333] on button "Sense of Humour" at bounding box center [516, 341] width 135 height 16
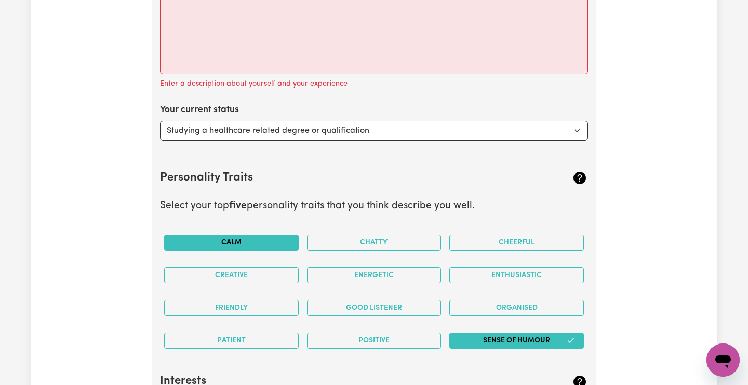
click at [256, 235] on button "Calm" at bounding box center [231, 243] width 135 height 16
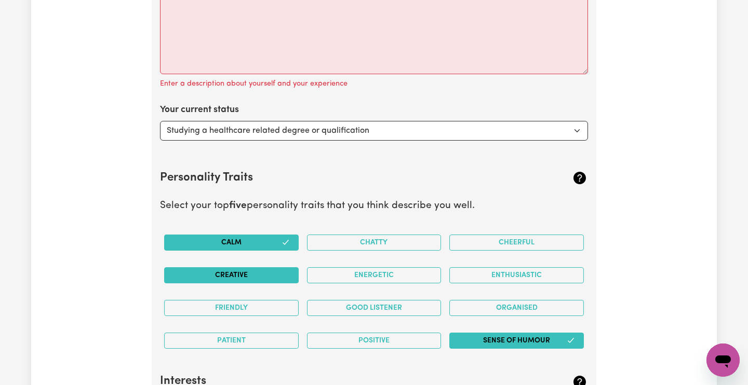
click at [254, 268] on button "Creative" at bounding box center [231, 276] width 135 height 16
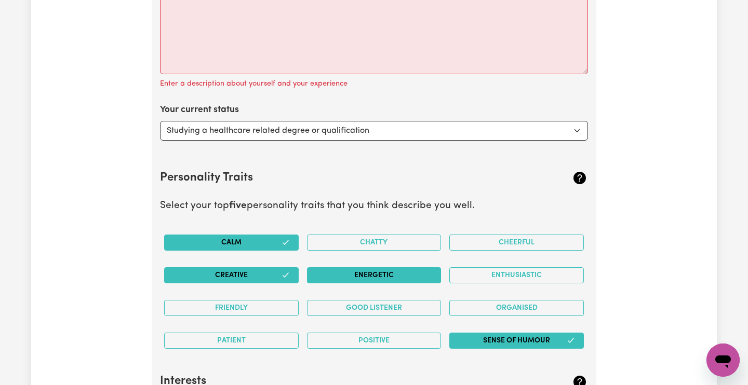
click at [333, 276] on button "Energetic" at bounding box center [374, 276] width 135 height 16
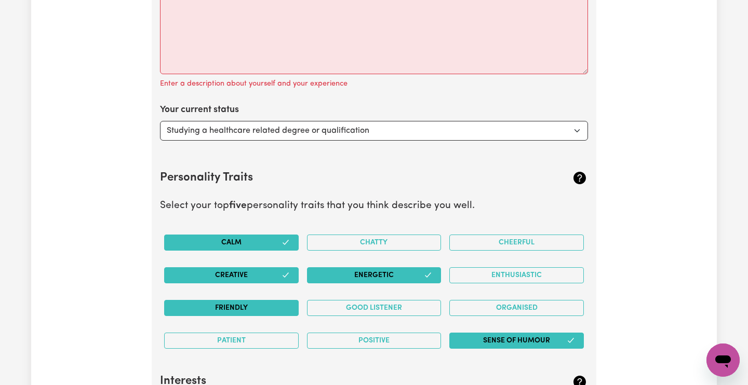
click at [279, 302] on button "Friendly" at bounding box center [231, 308] width 135 height 16
click at [258, 339] on button "Patient" at bounding box center [231, 341] width 135 height 16
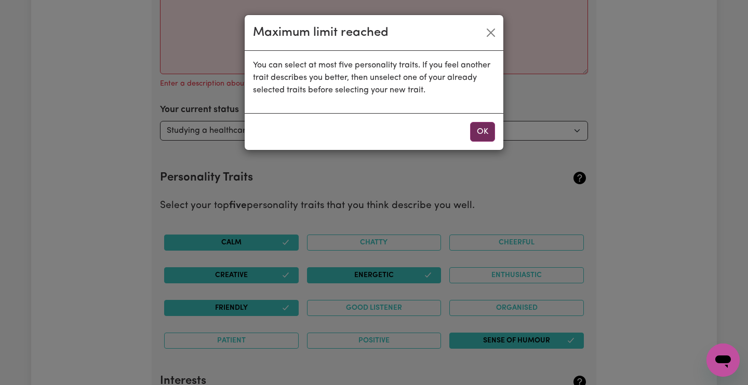
click at [486, 129] on button "OK" at bounding box center [482, 132] width 25 height 20
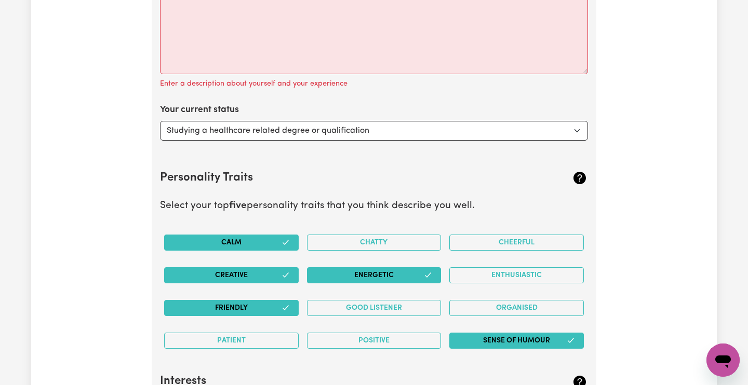
click at [288, 304] on icon "button" at bounding box center [286, 308] width 8 height 8
click at [291, 300] on button "Friendly" at bounding box center [231, 308] width 135 height 16
click at [255, 300] on button "Friendly" at bounding box center [231, 308] width 135 height 16
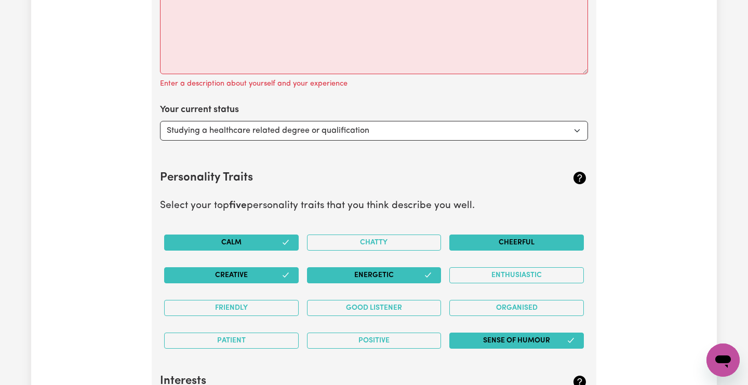
click at [480, 235] on button "Cheerful" at bounding box center [516, 243] width 135 height 16
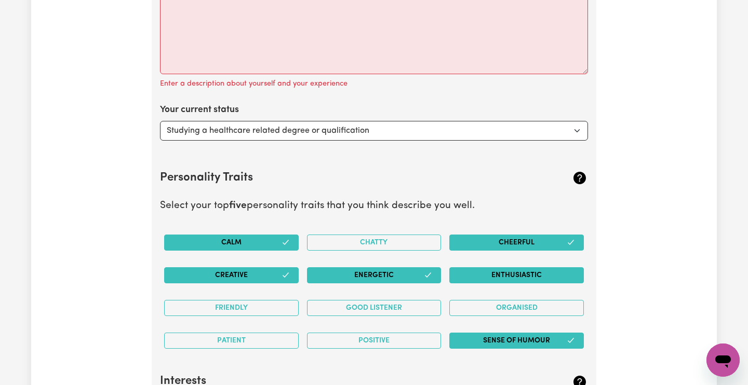
click at [478, 268] on button "Enthusiastic" at bounding box center [516, 276] width 135 height 16
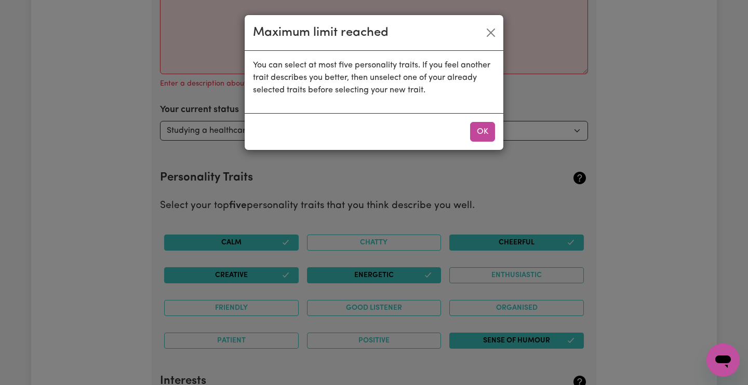
click at [486, 121] on div "OK" at bounding box center [374, 131] width 259 height 37
click at [484, 132] on button "OK" at bounding box center [482, 132] width 25 height 20
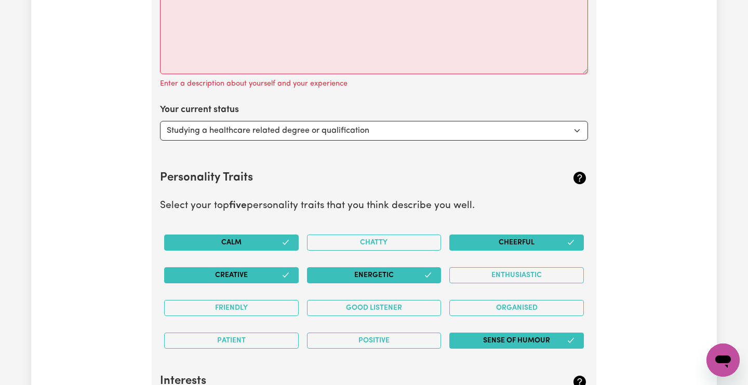
click at [279, 269] on button "Creative" at bounding box center [231, 276] width 135 height 16
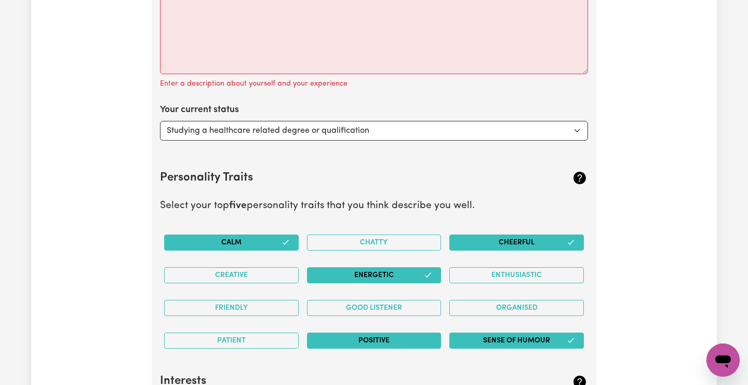
click at [346, 335] on button "Positive" at bounding box center [374, 341] width 135 height 16
click at [276, 336] on button "Patient" at bounding box center [231, 341] width 135 height 16
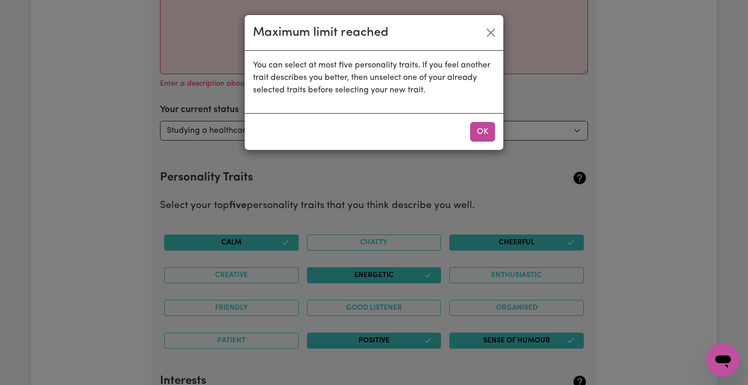
click at [329, 336] on div "Maximum limit reached You can select at most five personality traits. If you fe…" at bounding box center [374, 192] width 748 height 385
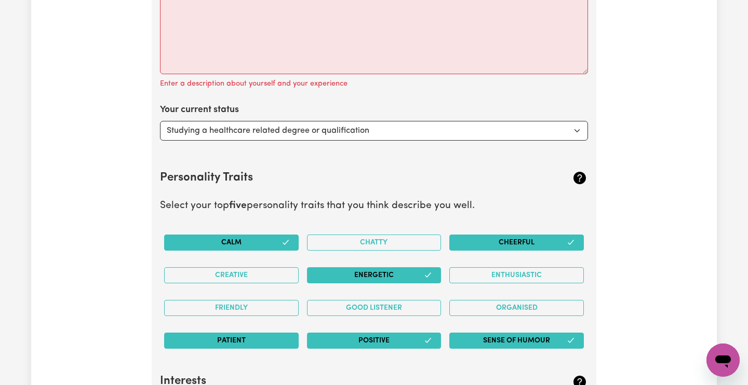
click at [274, 338] on button "Patient" at bounding box center [231, 341] width 135 height 16
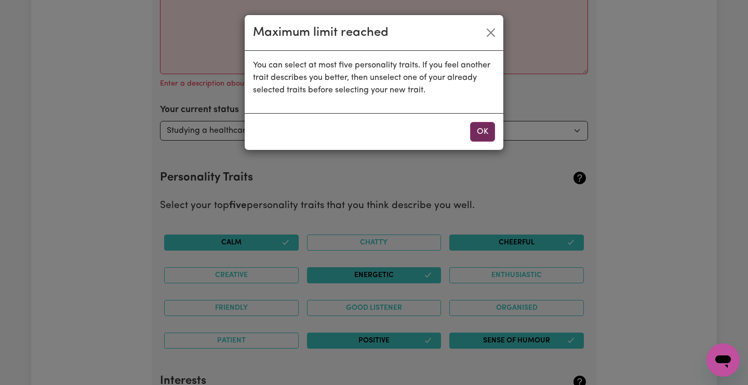
click at [489, 127] on button "OK" at bounding box center [482, 132] width 25 height 20
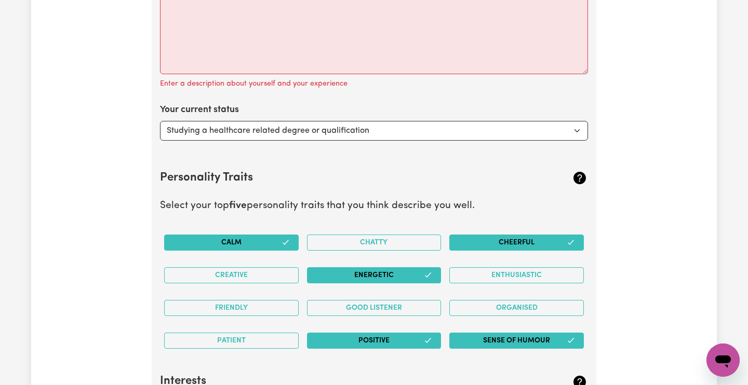
click at [392, 333] on button "Positive" at bounding box center [374, 341] width 135 height 16
click at [266, 342] on div "Patient" at bounding box center [231, 341] width 143 height 33
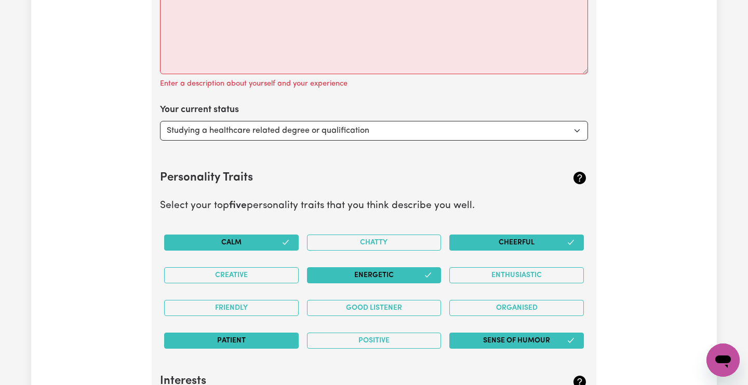
click at [266, 333] on button "Patient" at bounding box center [231, 341] width 135 height 16
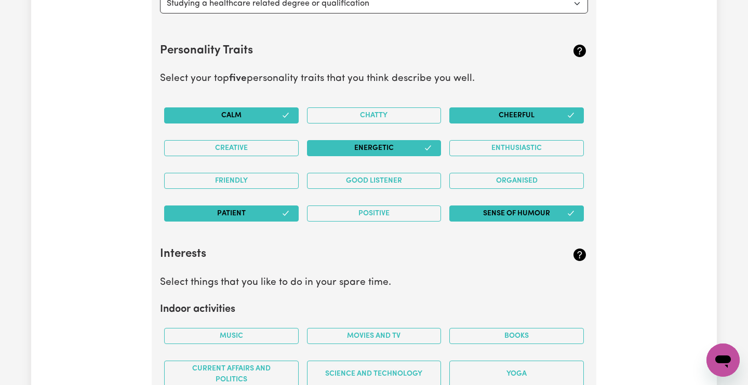
scroll to position [1689, 0]
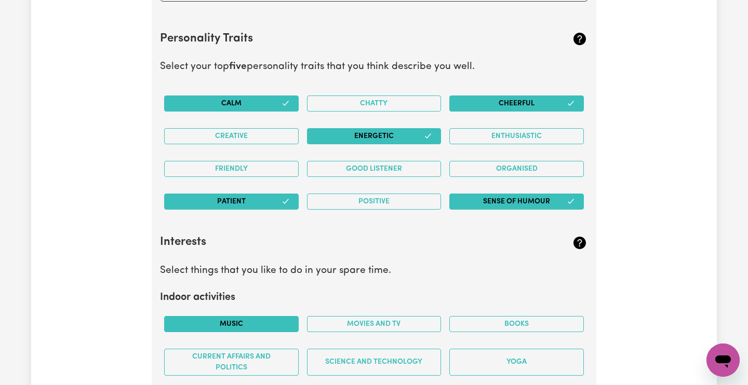
click at [250, 316] on button "Music" at bounding box center [231, 324] width 135 height 16
click at [333, 316] on button "Movies and TV" at bounding box center [374, 324] width 135 height 16
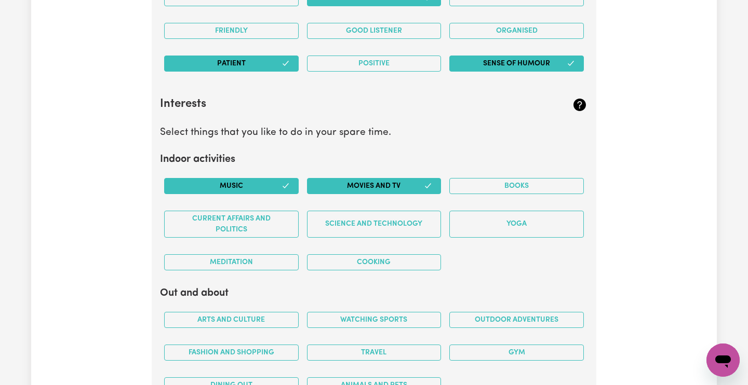
scroll to position [1842, 0]
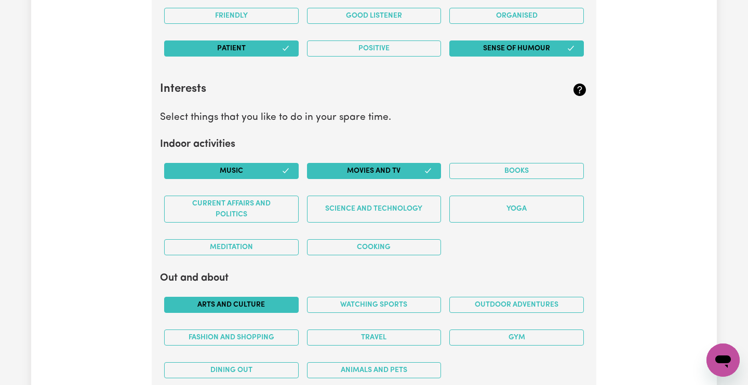
click at [274, 297] on button "Arts and Culture" at bounding box center [231, 305] width 135 height 16
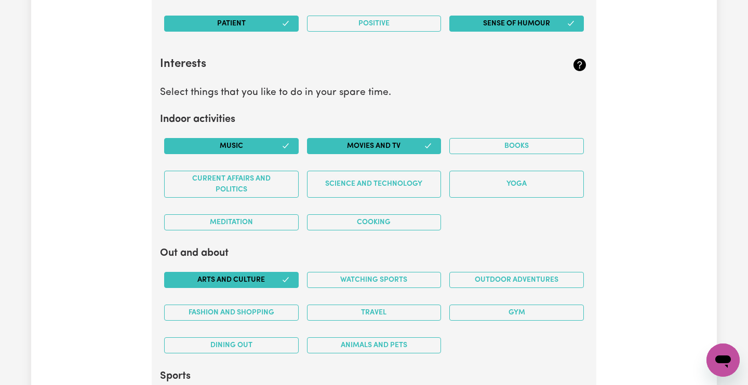
scroll to position [1872, 0]
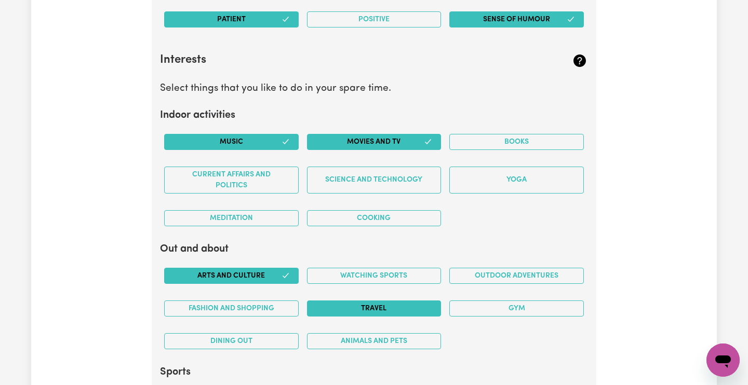
click at [328, 302] on button "Travel" at bounding box center [374, 309] width 135 height 16
click at [346, 338] on button "Animals and pets" at bounding box center [374, 341] width 135 height 16
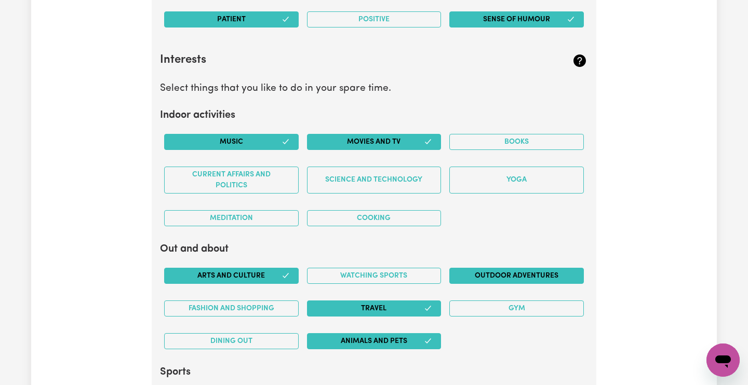
click at [489, 270] on button "Outdoor adventures" at bounding box center [516, 276] width 135 height 16
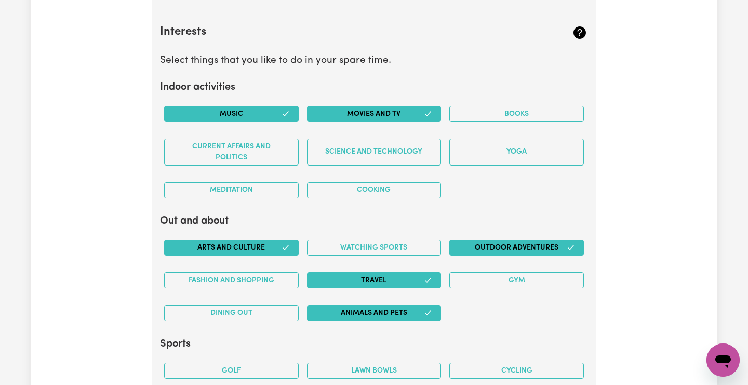
scroll to position [1904, 0]
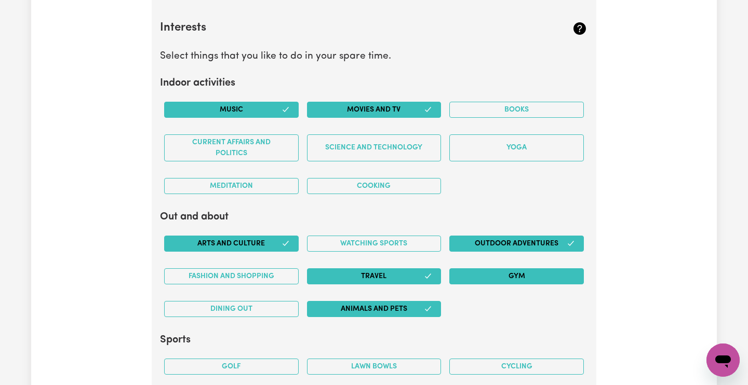
click at [489, 270] on button "Gym" at bounding box center [516, 277] width 135 height 16
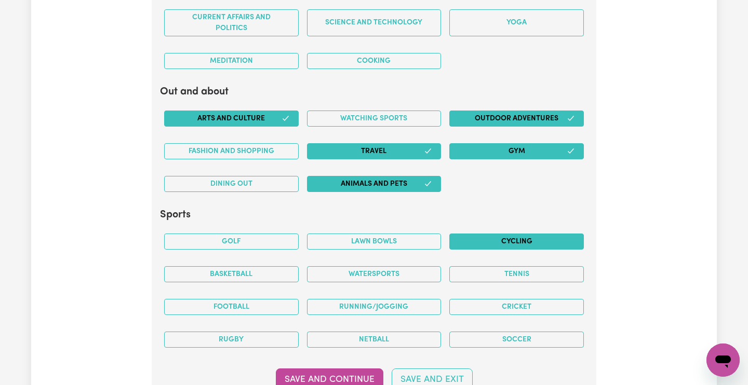
scroll to position [2032, 0]
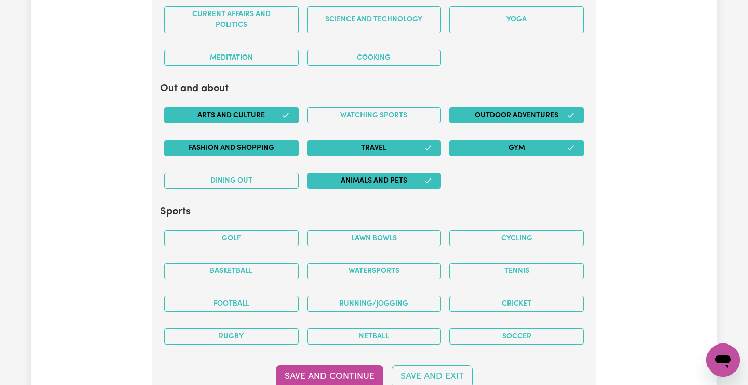
click at [263, 140] on button "Fashion and shopping" at bounding box center [231, 148] width 135 height 16
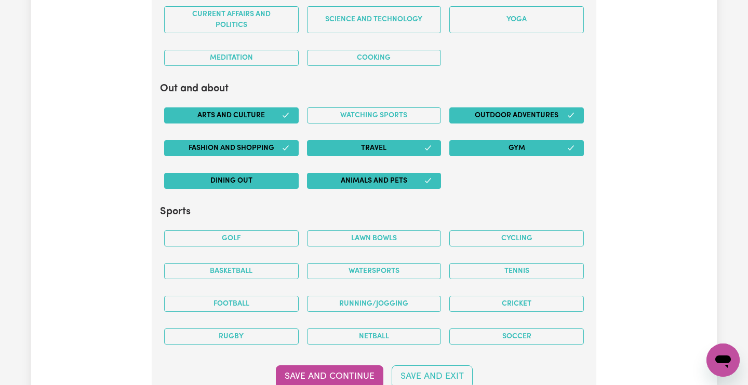
click at [251, 173] on button "Dining out" at bounding box center [231, 181] width 135 height 16
click at [359, 112] on button "Watching sports" at bounding box center [374, 116] width 135 height 16
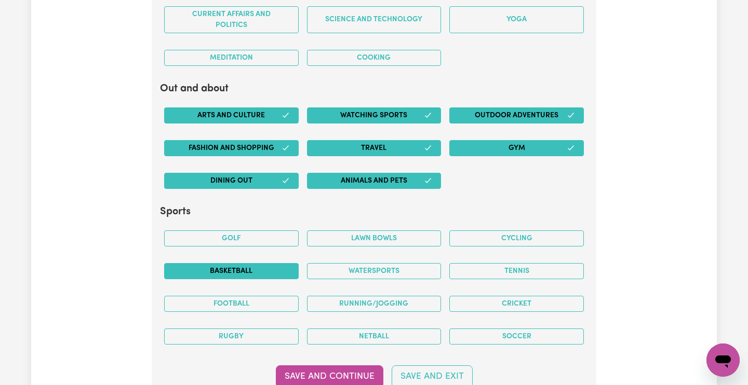
click at [262, 264] on button "Basketball" at bounding box center [231, 271] width 135 height 16
click at [491, 235] on button "Cycling" at bounding box center [516, 239] width 135 height 16
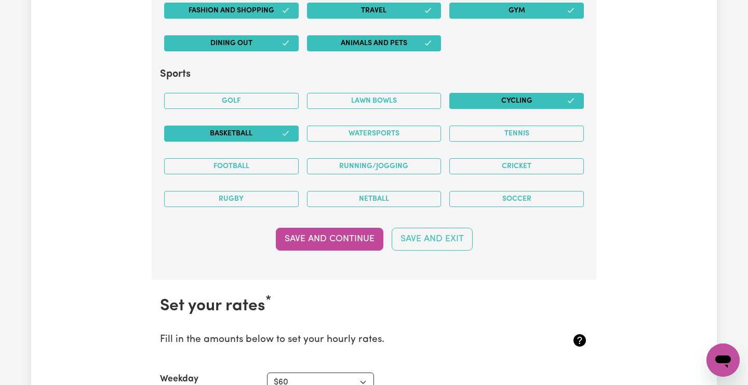
scroll to position [2170, 0]
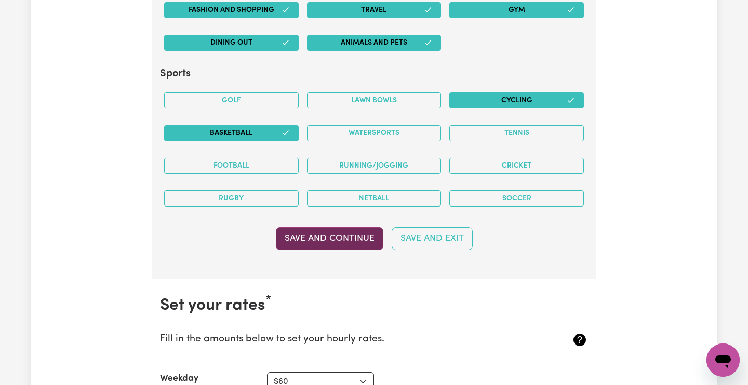
click at [336, 231] on button "Save and Continue" at bounding box center [330, 239] width 108 height 23
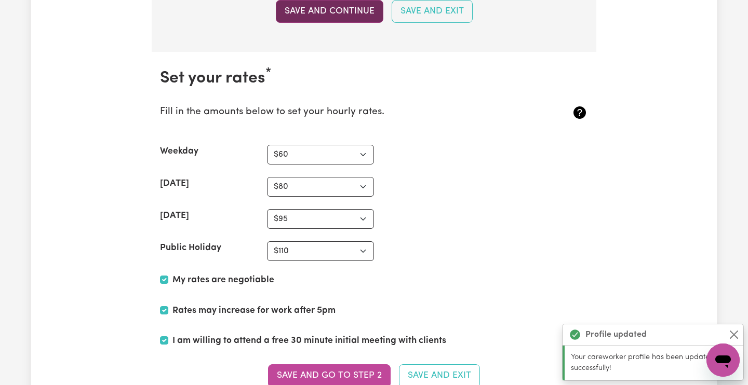
scroll to position [2442, 0]
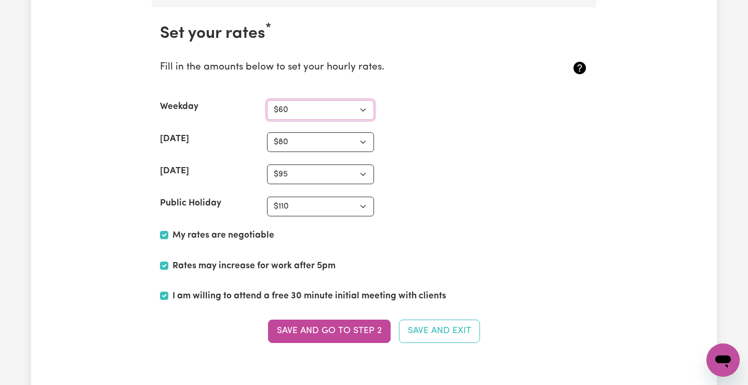
select select "65"
select select "85"
select select "100"
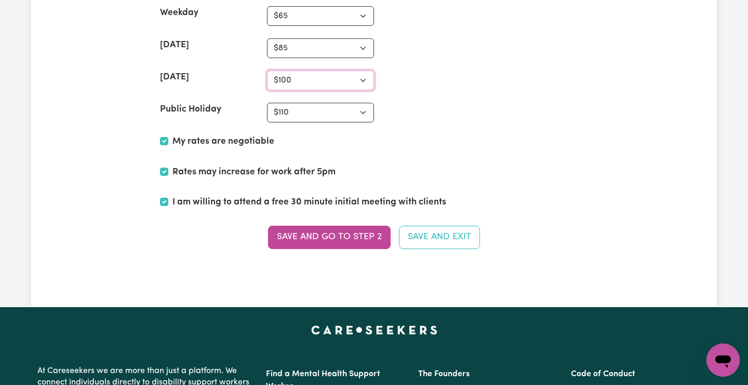
scroll to position [2535, 0]
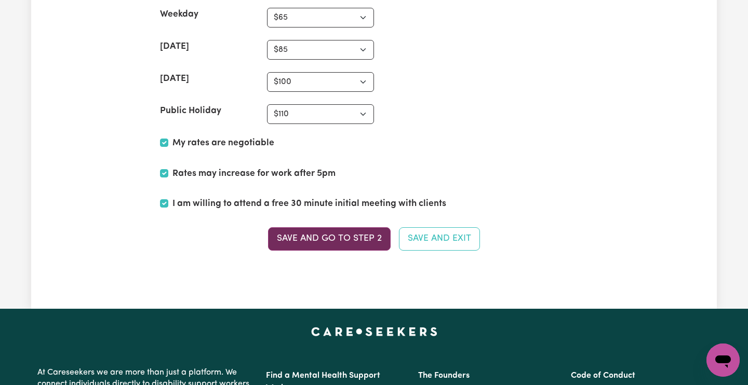
click at [336, 233] on button "Save and go to Step 2" at bounding box center [329, 239] width 123 height 23
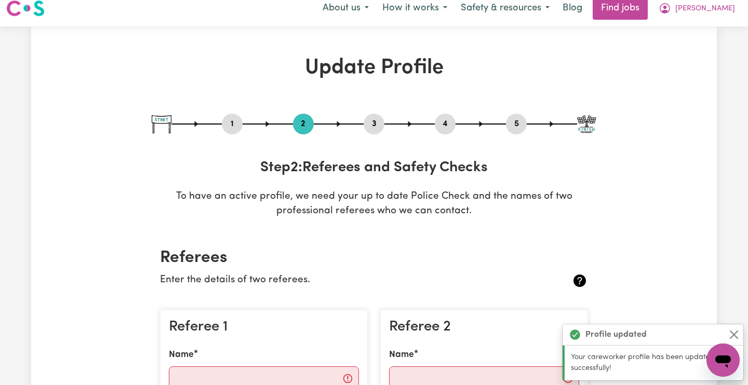
scroll to position [0, 0]
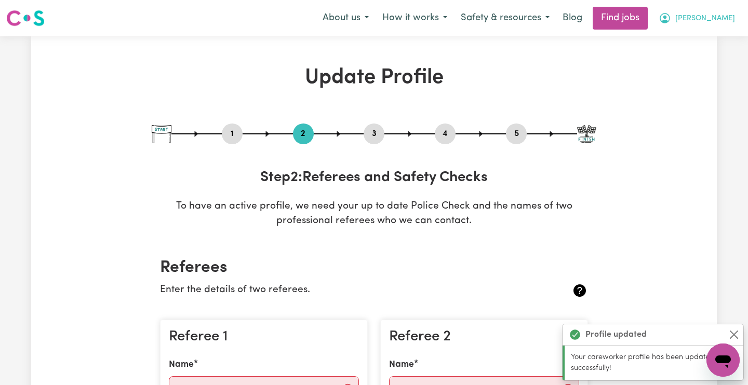
click at [730, 16] on span "[PERSON_NAME]" at bounding box center [705, 18] width 60 height 11
click at [724, 59] on link "My Dashboard" at bounding box center [700, 60] width 82 height 20
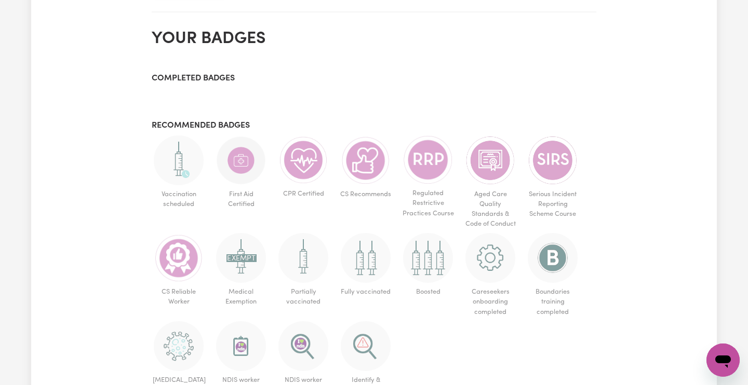
scroll to position [864, 0]
